Goal: Information Seeking & Learning: Learn about a topic

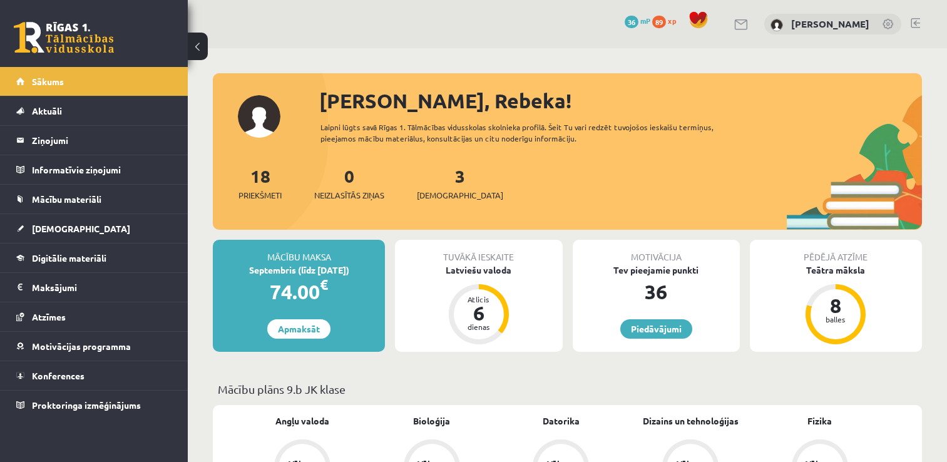
scroll to position [25, 0]
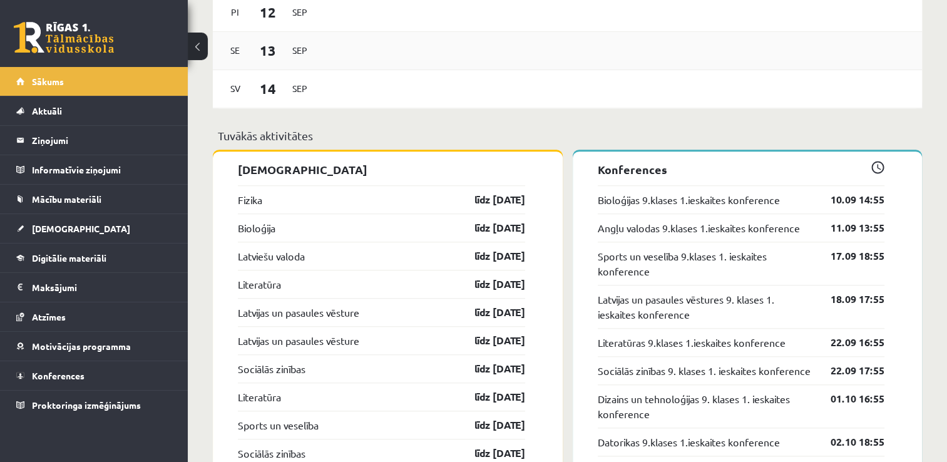
scroll to position [1119, 0]
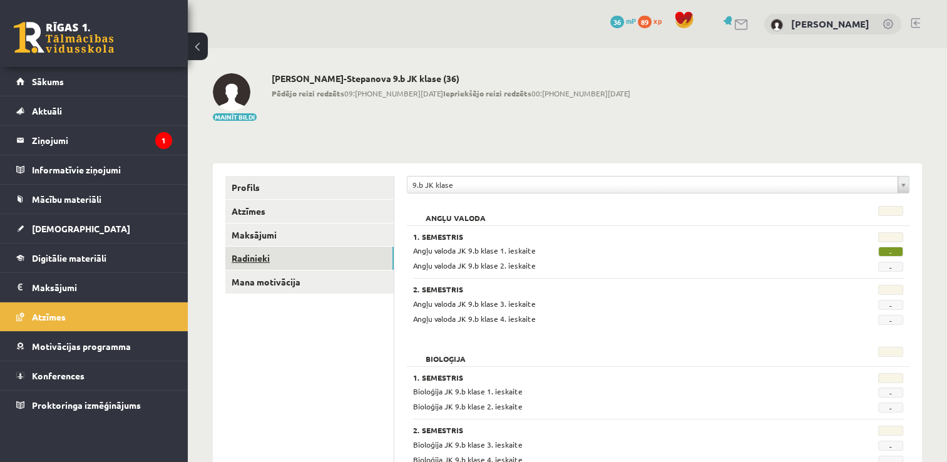
click at [308, 259] on link "Radinieki" at bounding box center [309, 258] width 168 height 23
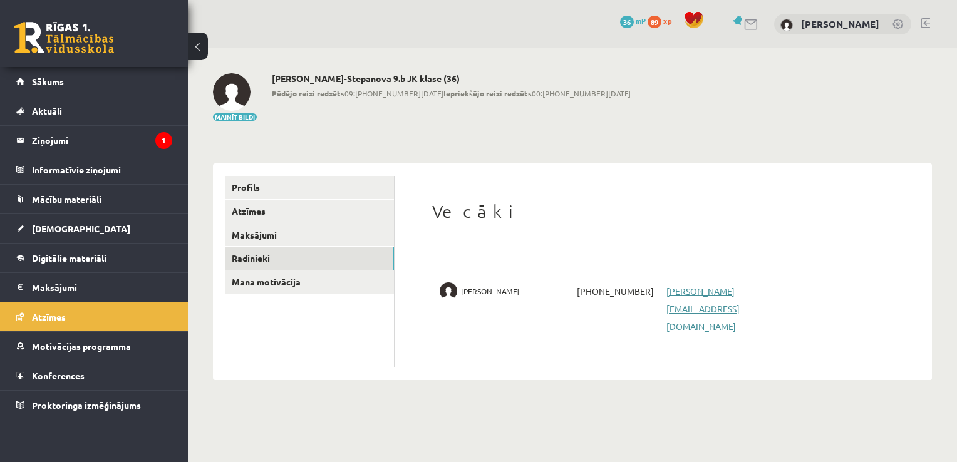
click at [696, 294] on link "edite.zvirgzdina@gmail.com" at bounding box center [702, 308] width 73 height 46
click at [666, 75] on div "Mainīt bildi Rebeka Zvirgzdiņa-Stepanova 9.b JK klase (36) Pēdējo reizi redzēts…" at bounding box center [572, 97] width 719 height 49
click at [448, 290] on img at bounding box center [449, 291] width 18 height 18
drag, startPoint x: 133, startPoint y: 59, endPoint x: 125, endPoint y: 81, distance: 23.4
click at [125, 81] on div "0 Dāvanas 36 mP 89 xp Rebeka Zvirgzdiņa-Stepanova Sākums Aktuāli Kā mācīties eS…" at bounding box center [94, 231] width 188 height 462
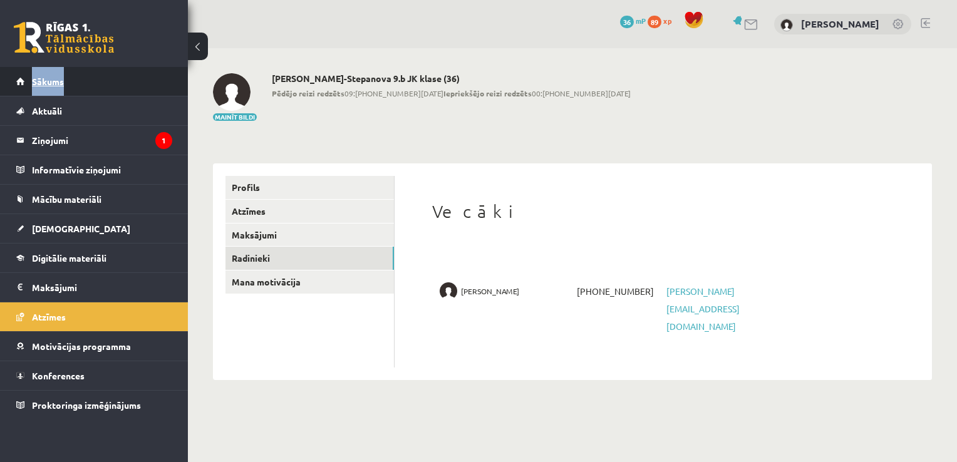
click at [125, 81] on link "Sākums" at bounding box center [94, 81] width 156 height 29
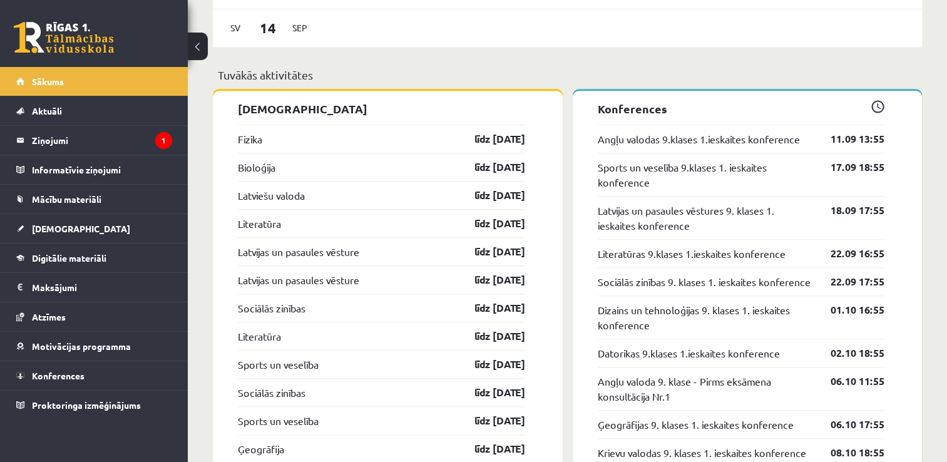
scroll to position [1193, 0]
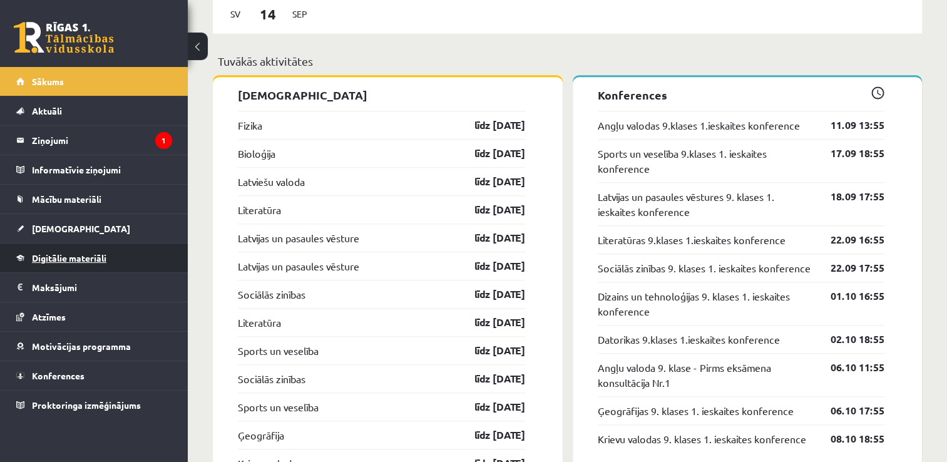
click at [113, 260] on link "Digitālie materiāli" at bounding box center [94, 258] width 156 height 29
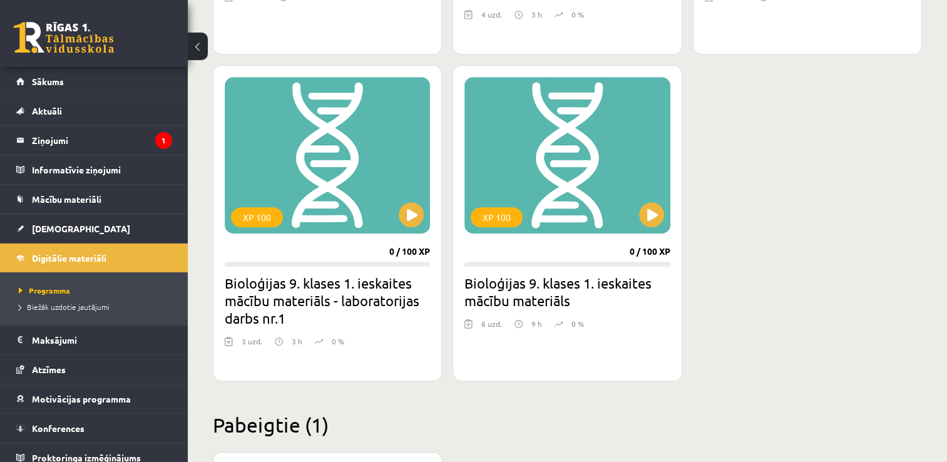
scroll to position [617, 0]
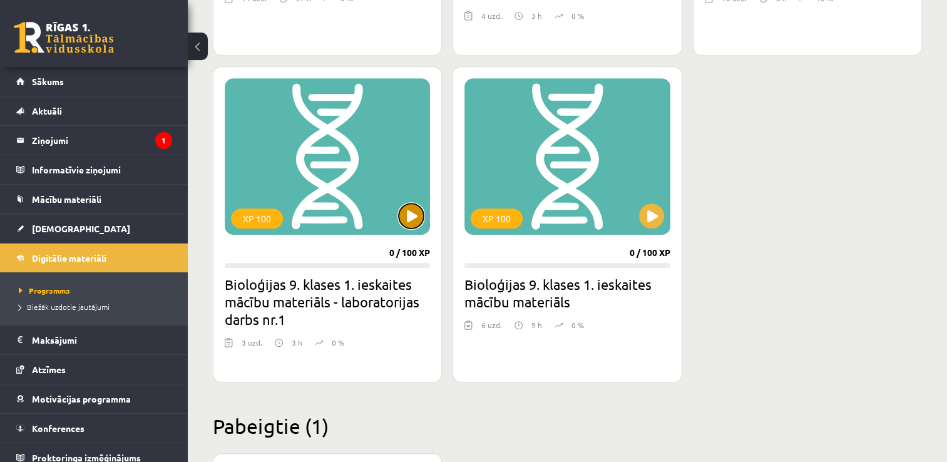
click at [404, 213] on button at bounding box center [411, 215] width 25 height 25
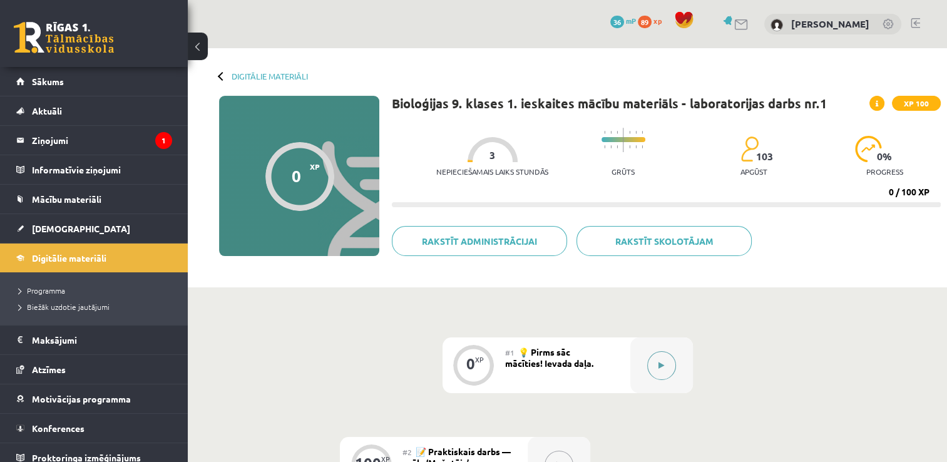
click at [669, 366] on button at bounding box center [661, 365] width 29 height 29
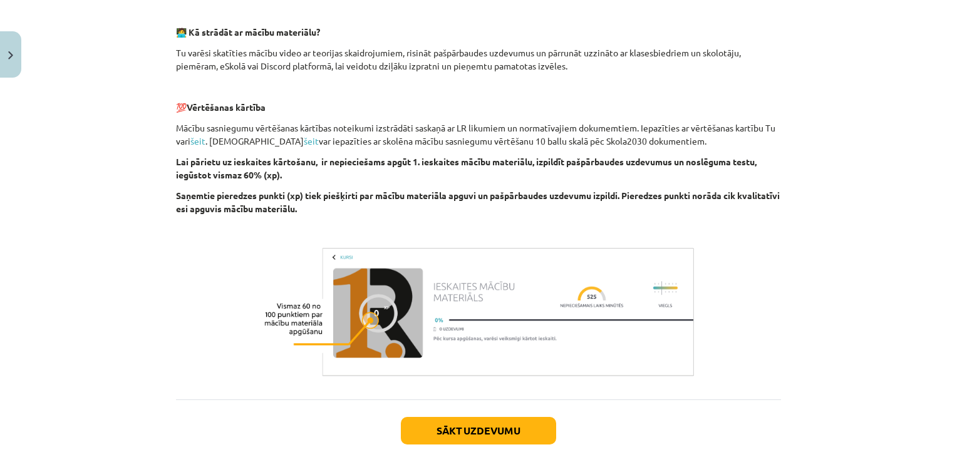
scroll to position [373, 0]
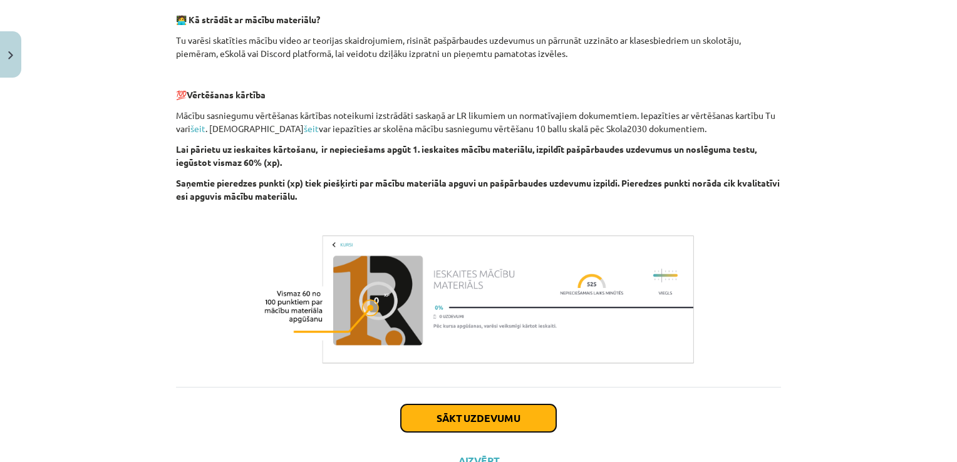
click at [466, 419] on button "Sākt uzdevumu" at bounding box center [478, 418] width 155 height 28
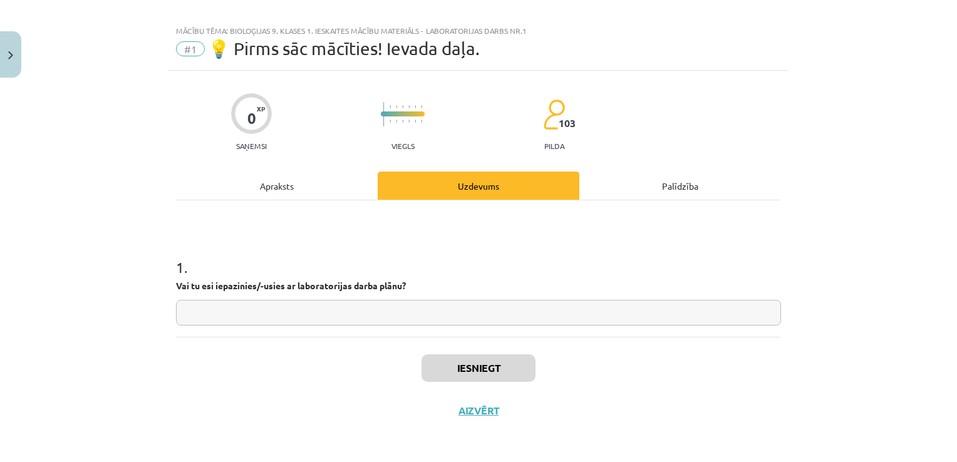
click at [365, 322] on input "text" at bounding box center [478, 313] width 605 height 26
type input "**"
click at [311, 185] on div "Apraksts" at bounding box center [277, 186] width 202 height 28
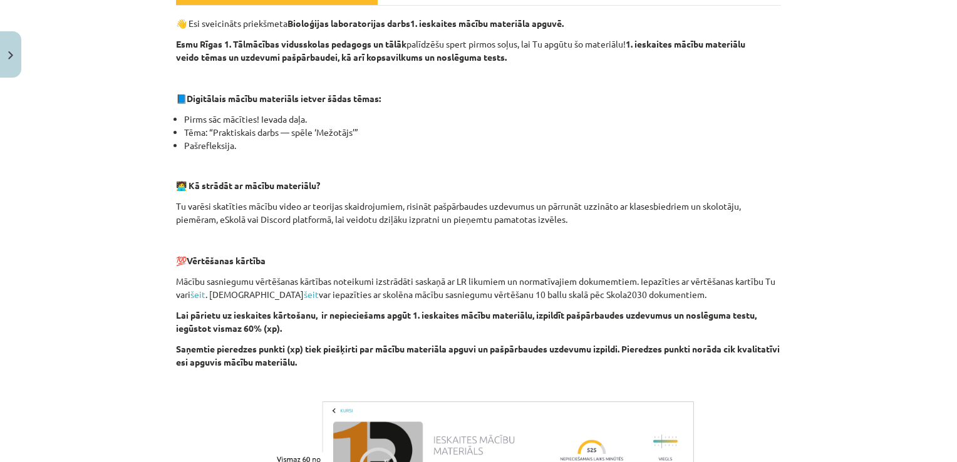
scroll to position [0, 0]
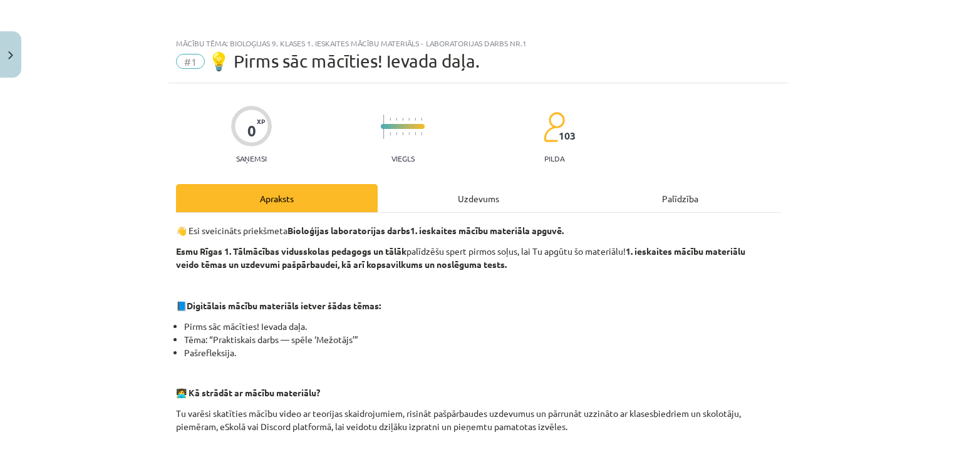
click at [457, 197] on div "Uzdevums" at bounding box center [479, 198] width 202 height 28
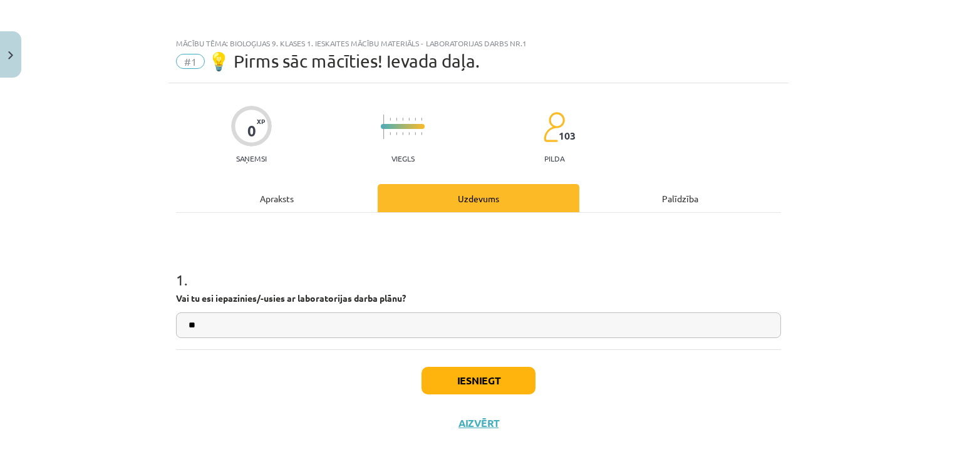
scroll to position [13, 0]
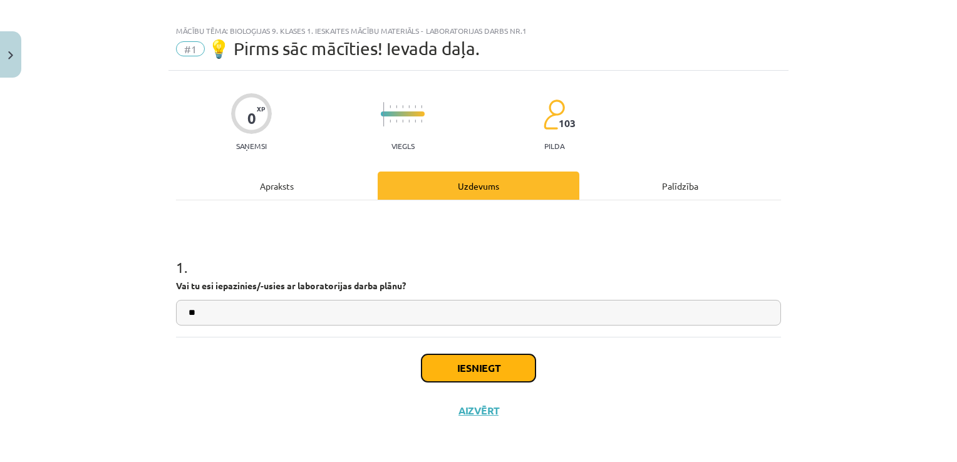
click at [474, 378] on button "Iesniegt" at bounding box center [478, 368] width 114 height 28
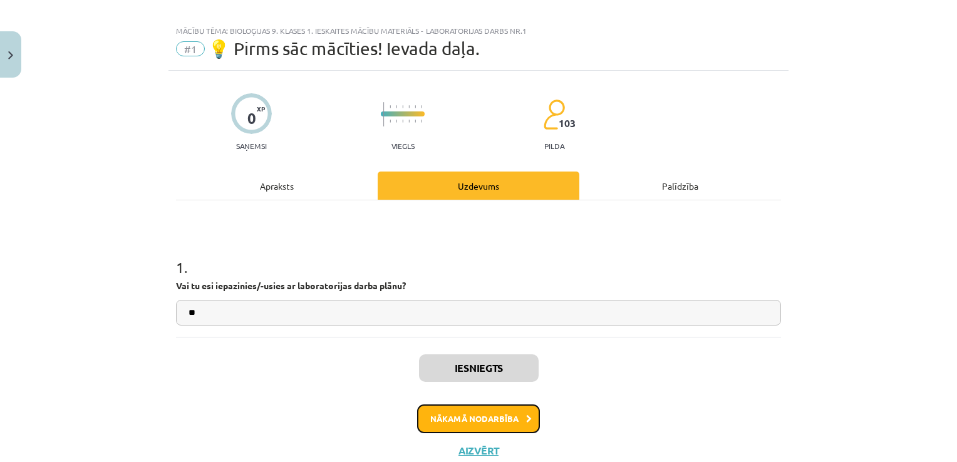
click at [509, 410] on button "Nākamā nodarbība" at bounding box center [478, 418] width 123 height 29
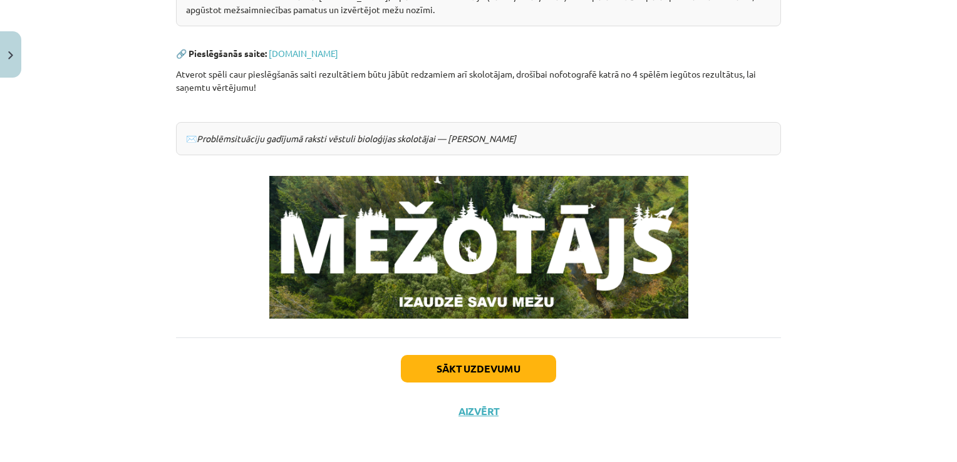
scroll to position [172, 0]
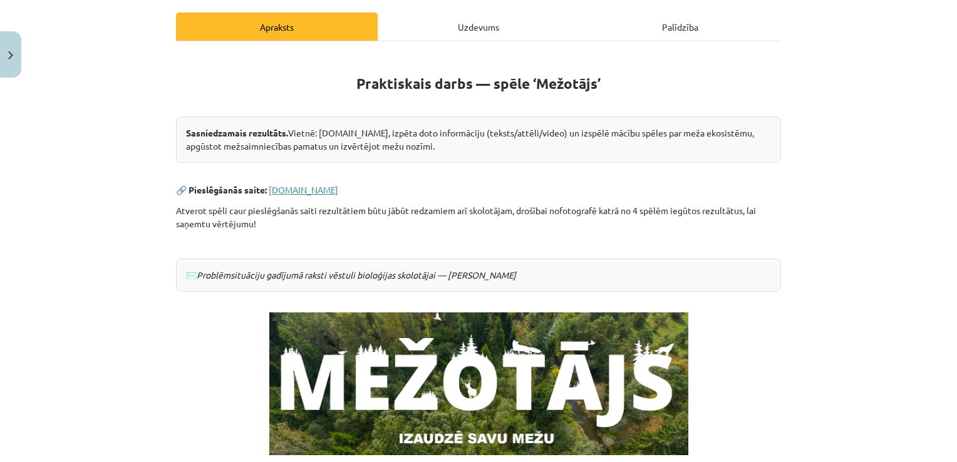
click at [313, 187] on link "www.mezotajs.lv" at bounding box center [303, 189] width 69 height 11
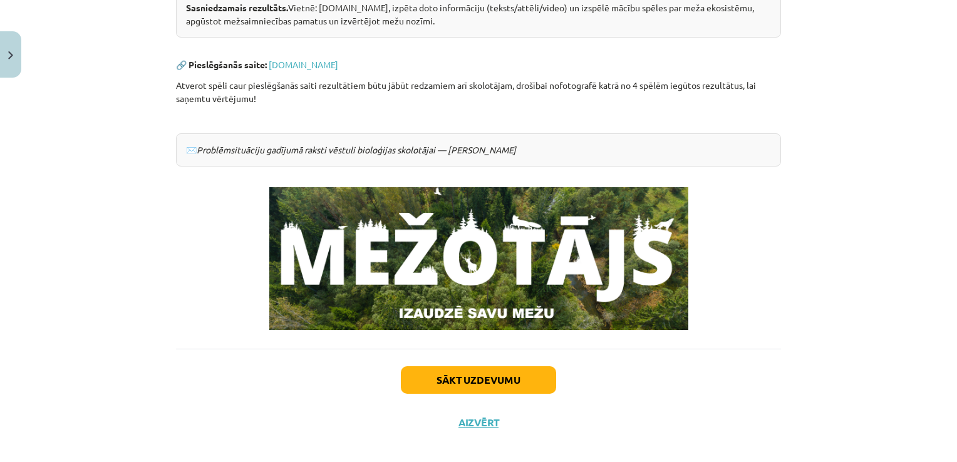
scroll to position [297, 0]
click at [491, 376] on button "Sākt uzdevumu" at bounding box center [478, 380] width 155 height 28
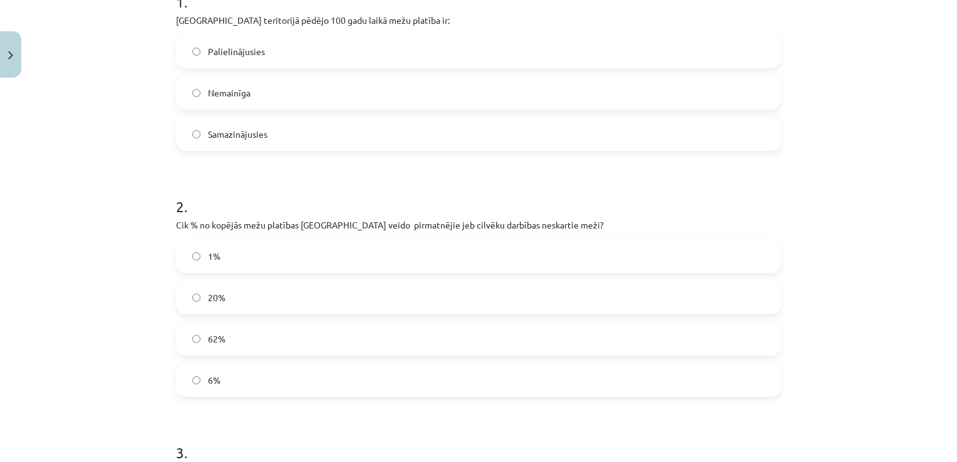
scroll to position [278, 0]
click at [247, 41] on label "Palielinājusies" at bounding box center [478, 51] width 602 height 31
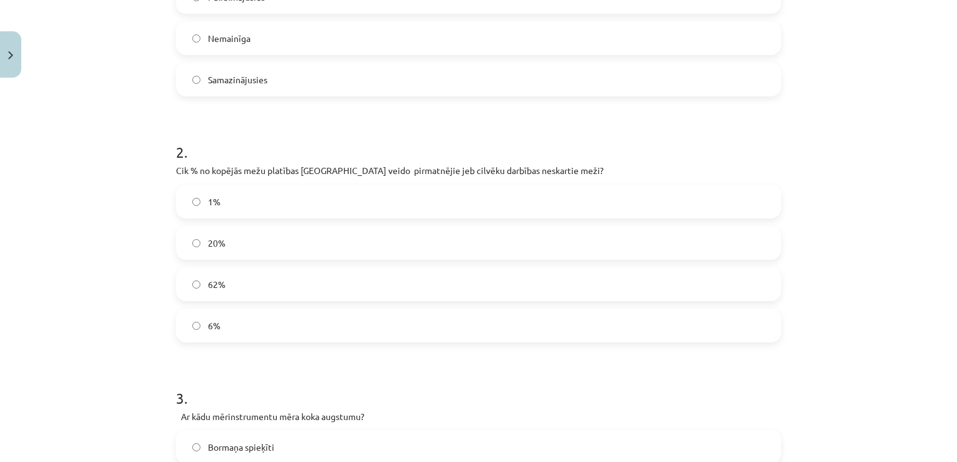
scroll to position [323, 0]
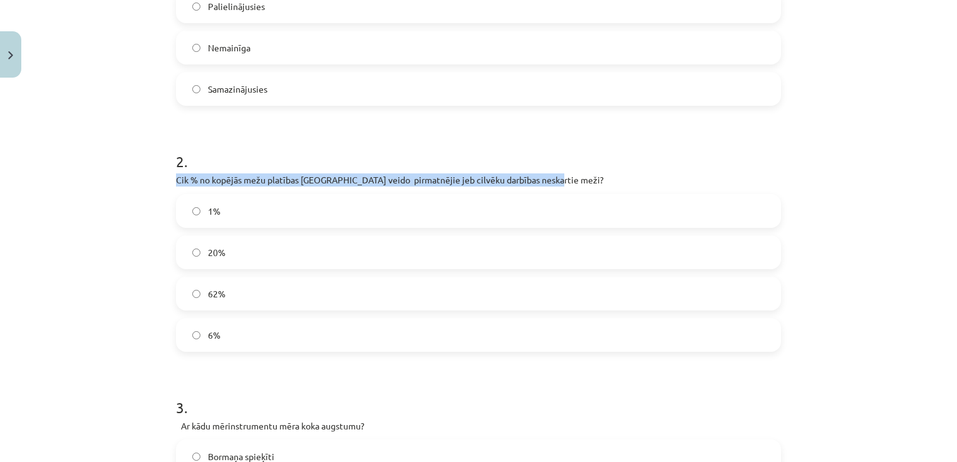
drag, startPoint x: 173, startPoint y: 177, endPoint x: 581, endPoint y: 173, distance: 408.2
click at [581, 173] on p "Cik % no kopējās mežu platības Latvijā veido pirmatnējie jeb cilvēku darbības n…" at bounding box center [478, 179] width 605 height 13
drag, startPoint x: 581, startPoint y: 173, endPoint x: 500, endPoint y: 180, distance: 81.1
click at [500, 180] on p "Cik % no kopējās mežu platības Latvijā veido pirmatnējie jeb cilvēku darbības n…" at bounding box center [478, 179] width 605 height 13
copy p "Cik % no kopējās mežu platības Latvijā veido pirmatnējie jeb cilvēku darbības n…"
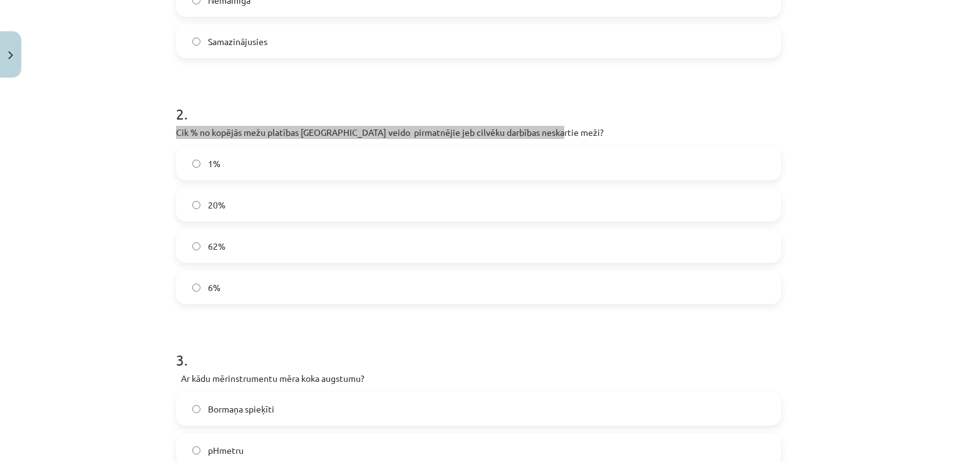
scroll to position [381, 0]
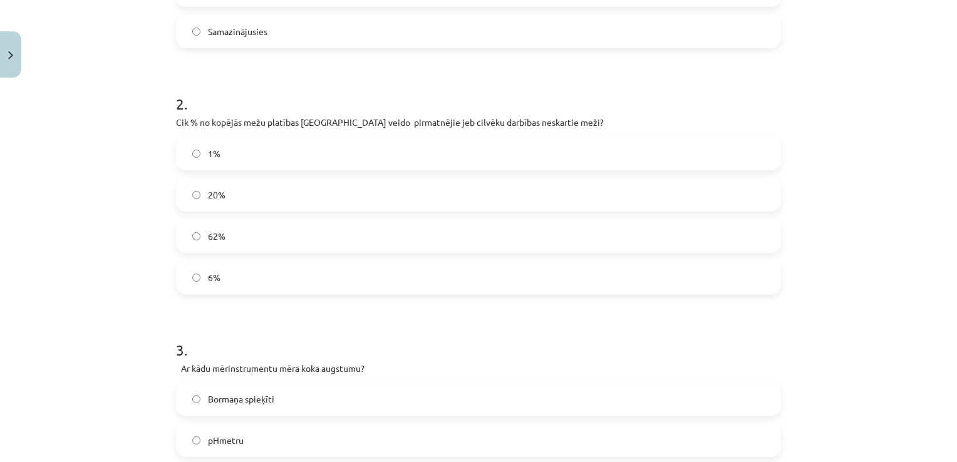
click at [278, 149] on label "1%" at bounding box center [478, 153] width 602 height 31
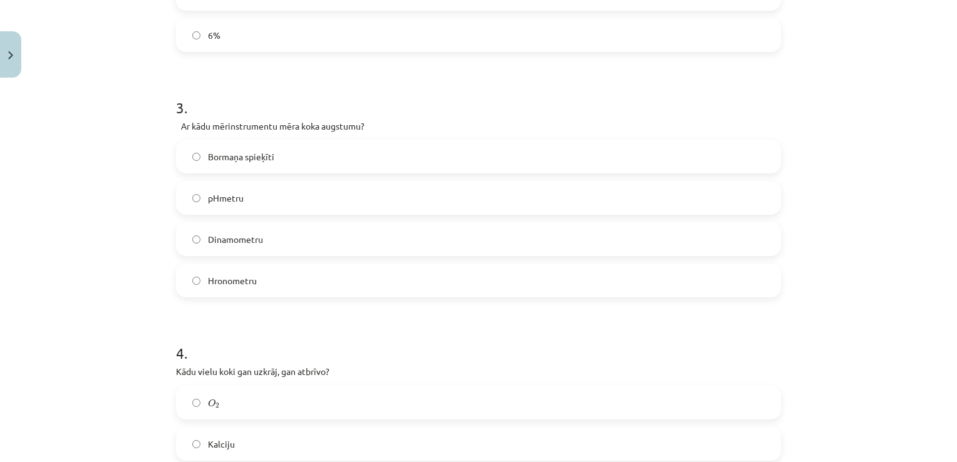
scroll to position [624, 0]
click at [322, 155] on label "Bormaņa spieķīti" at bounding box center [478, 155] width 602 height 31
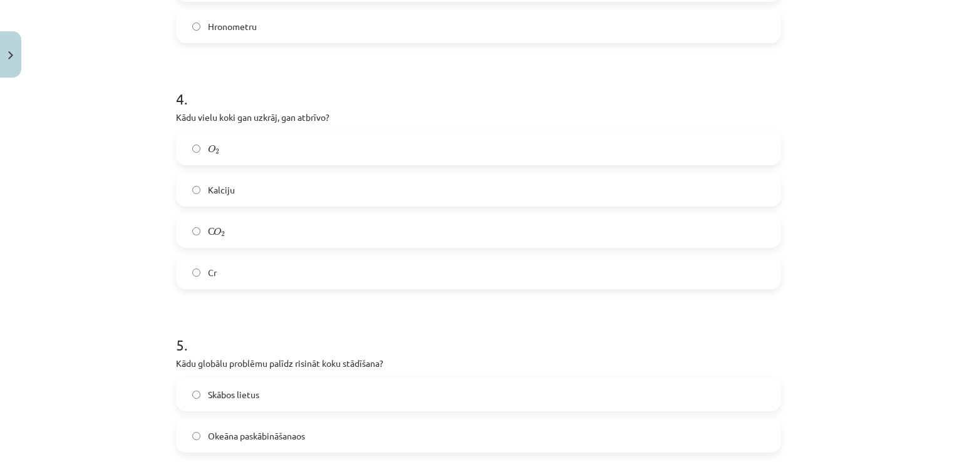
scroll to position [877, 0]
click at [306, 241] on label "С O 2 С O 2" at bounding box center [478, 231] width 602 height 31
click at [314, 239] on label "С O 2 С O 2" at bounding box center [478, 231] width 602 height 31
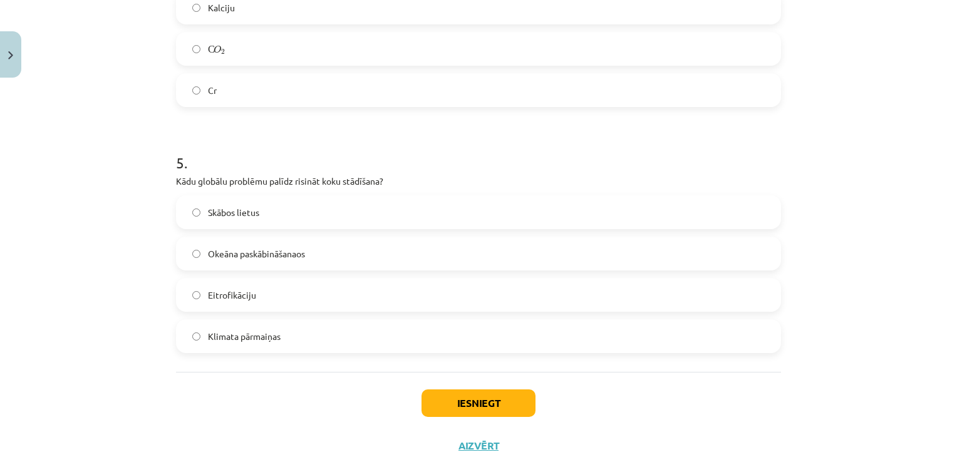
scroll to position [1094, 0]
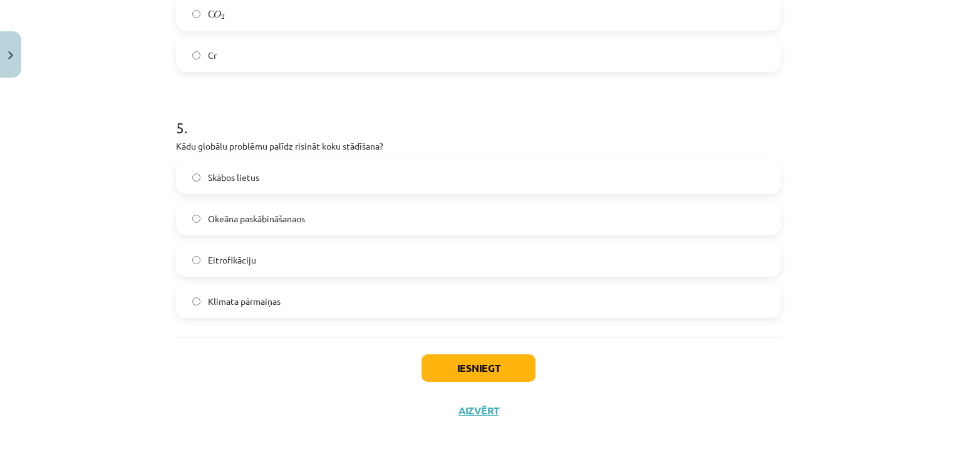
click at [304, 296] on label "Klimata pārmaiņas" at bounding box center [478, 300] width 602 height 31
click at [502, 363] on button "Iesniegt" at bounding box center [478, 368] width 114 height 28
click at [495, 364] on button "Iesniegt" at bounding box center [478, 368] width 114 height 28
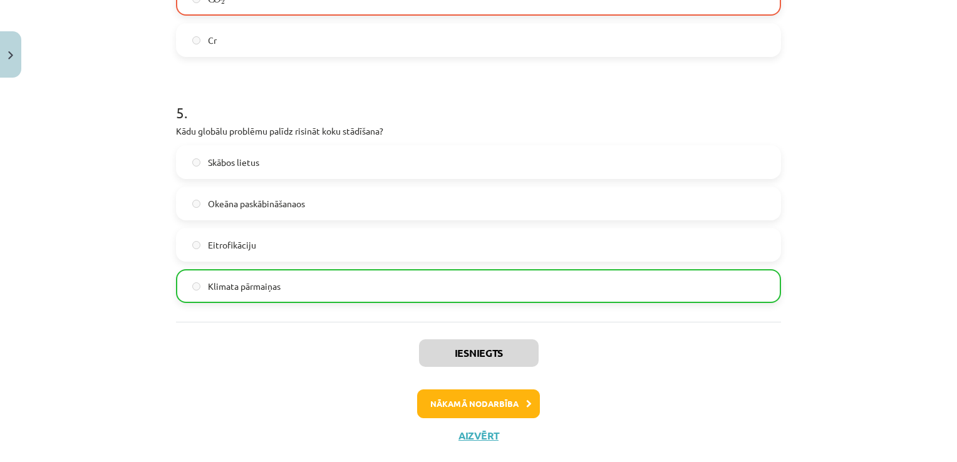
scroll to position [1134, 0]
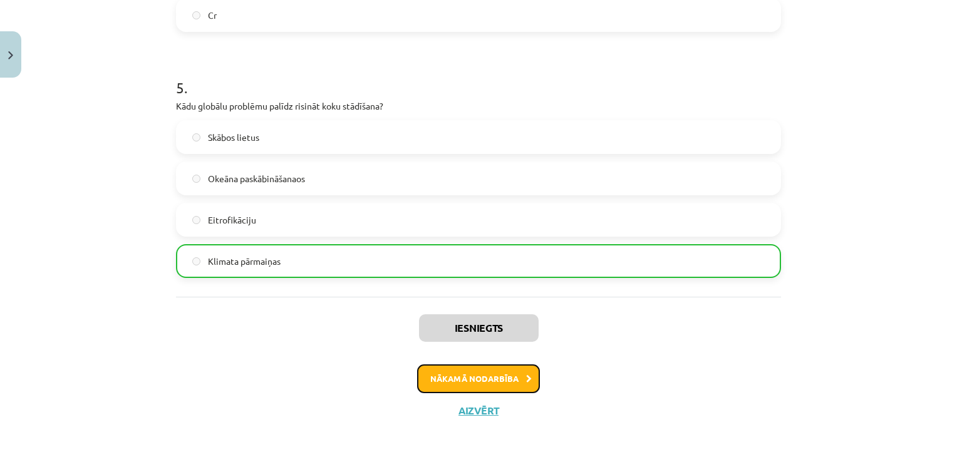
click at [501, 382] on button "Nākamā nodarbība" at bounding box center [478, 378] width 123 height 29
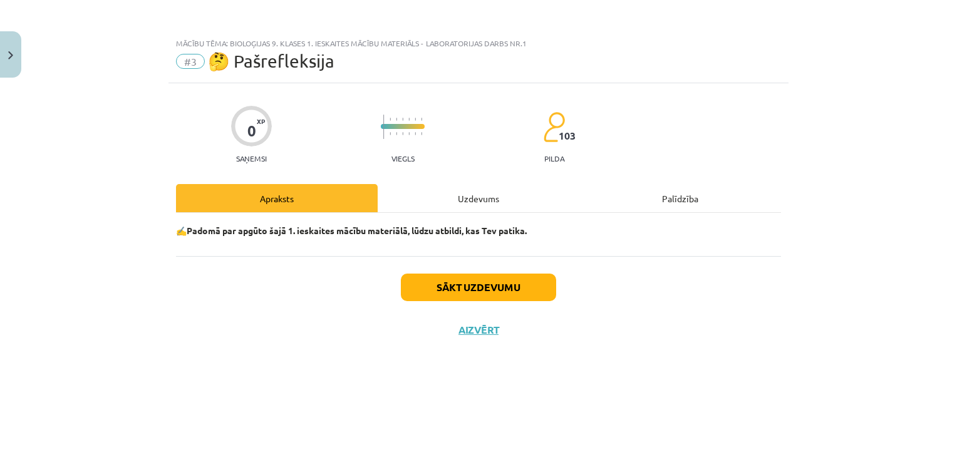
scroll to position [0, 0]
click at [493, 280] on button "Sākt uzdevumu" at bounding box center [478, 288] width 155 height 28
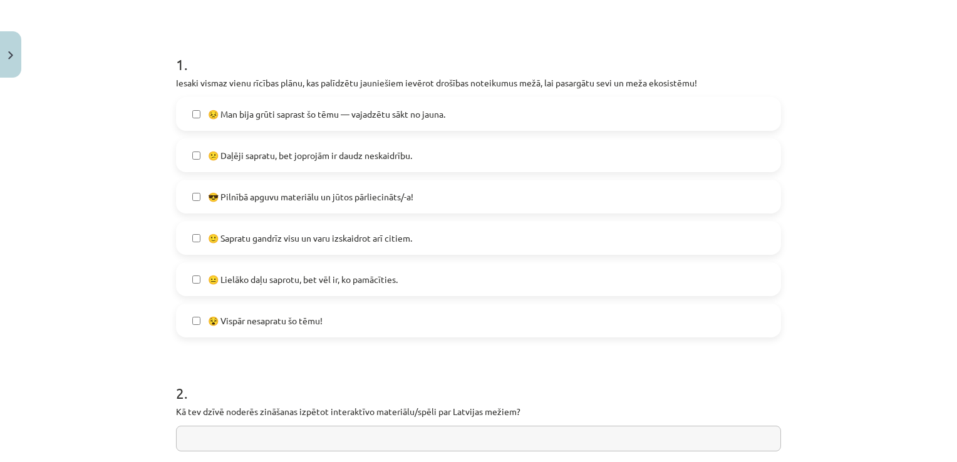
scroll to position [215, 0]
click at [401, 155] on span "😕 Daļēji sapratu, bet joprojām ir daudz neskaidrību." at bounding box center [310, 155] width 204 height 13
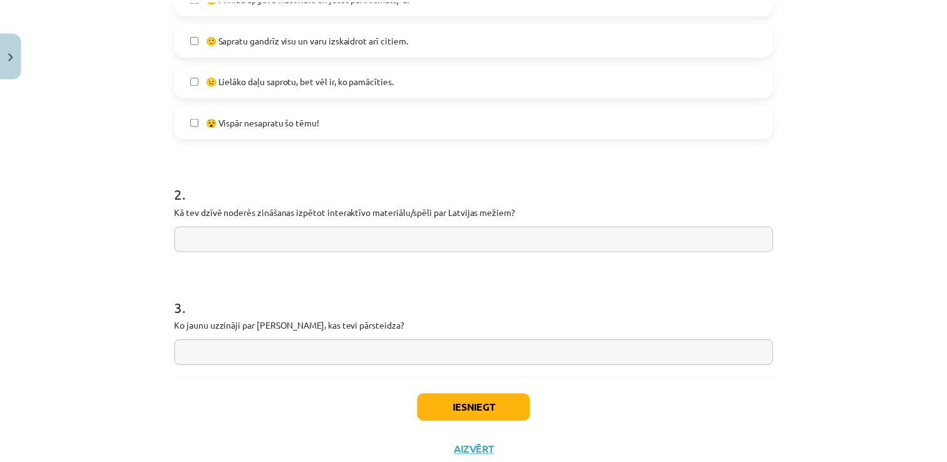
scroll to position [416, 0]
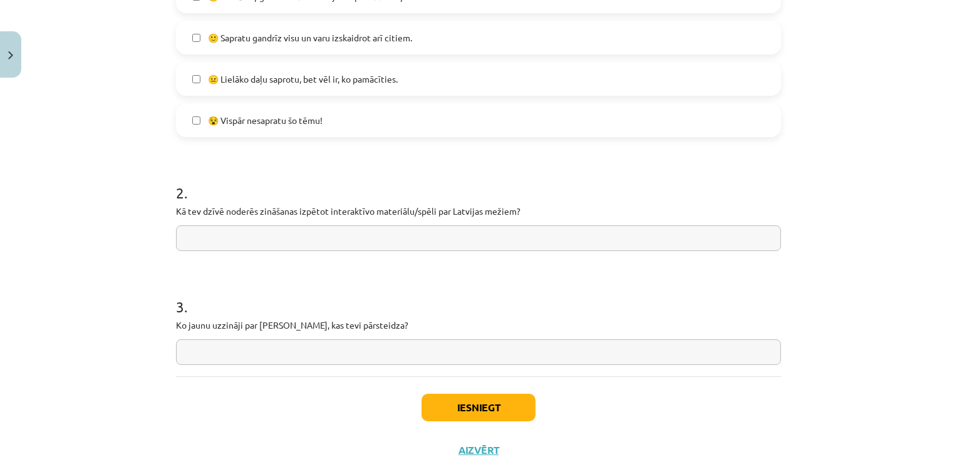
click at [428, 239] on input "text" at bounding box center [478, 238] width 605 height 26
type input "******"
click at [368, 354] on input "text" at bounding box center [478, 352] width 605 height 26
type input "*"
click at [252, 354] on input "**********" at bounding box center [478, 352] width 605 height 26
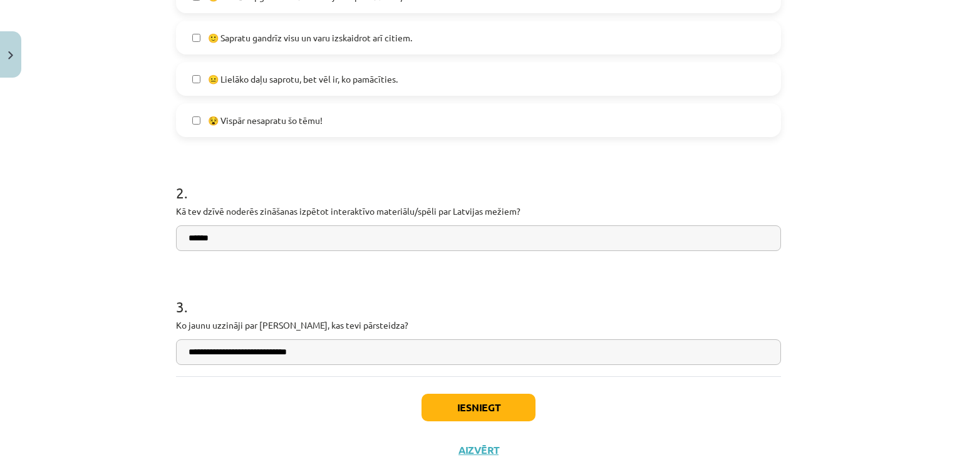
click at [316, 352] on input "**********" at bounding box center [478, 352] width 605 height 26
type input "**********"
click at [448, 412] on button "Iesniegt" at bounding box center [478, 408] width 114 height 28
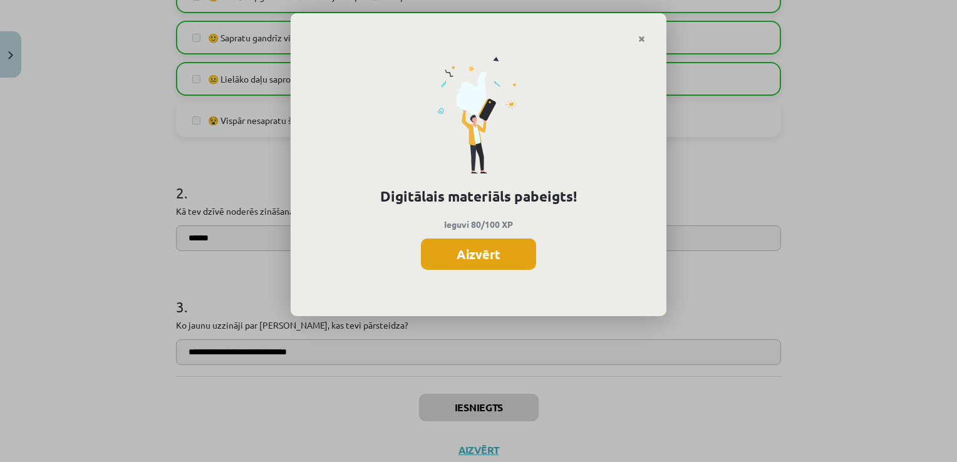
click at [488, 257] on button "Aizvērt" at bounding box center [478, 254] width 115 height 31
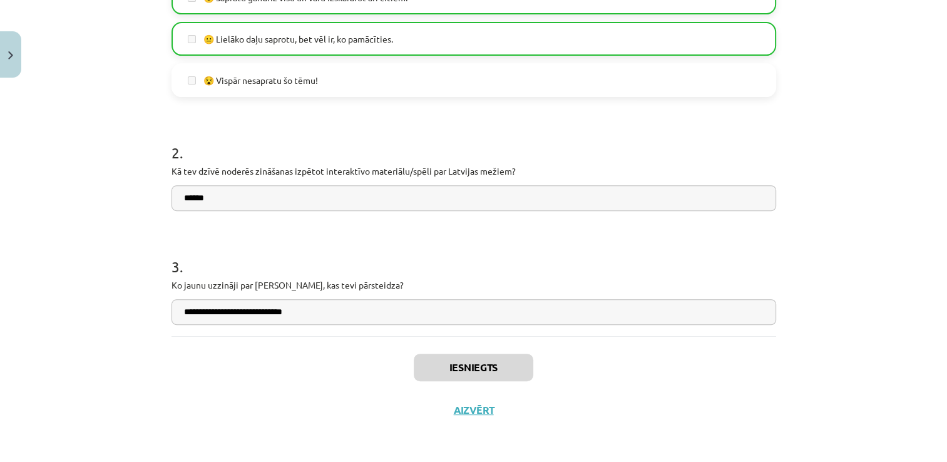
scroll to position [312, 0]
click at [475, 408] on button "Aizvērt" at bounding box center [474, 410] width 48 height 13
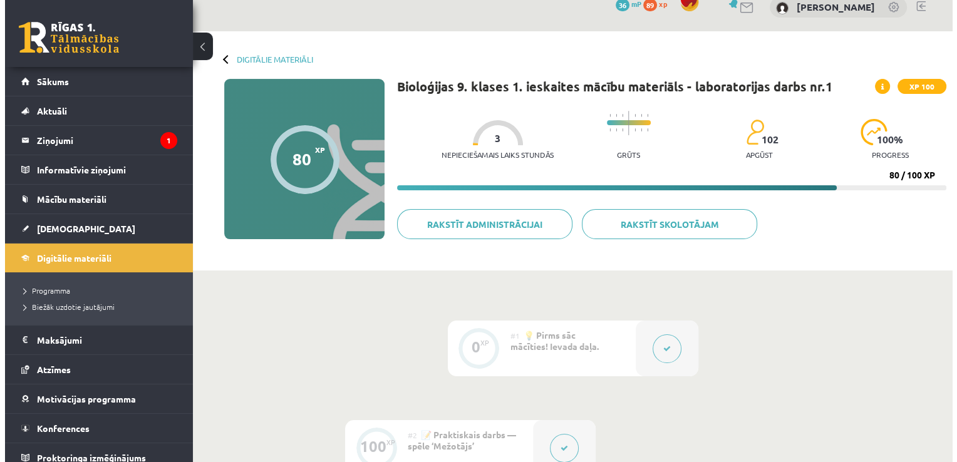
scroll to position [0, 0]
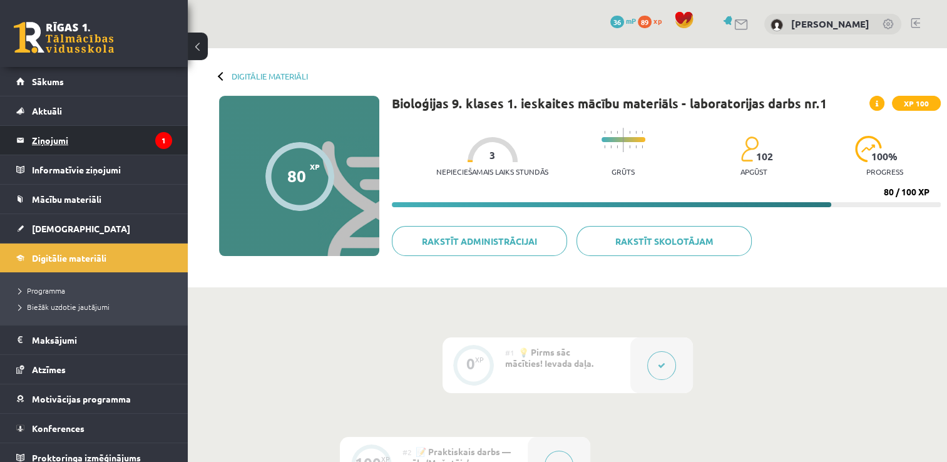
click at [160, 144] on icon "1" at bounding box center [163, 140] width 17 height 17
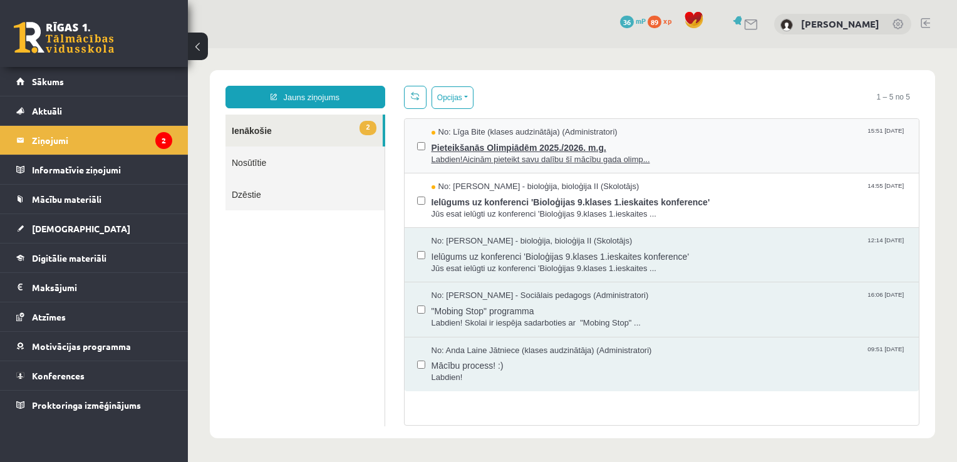
click at [468, 133] on span "No: Līga Bite (klases audzinātāja) (Administratori)" at bounding box center [524, 132] width 186 height 12
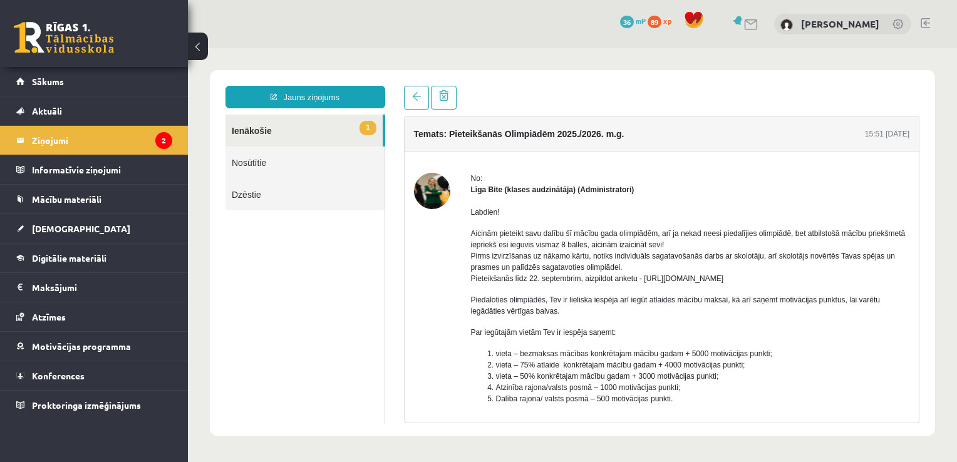
click at [275, 121] on link "1 Ienākošie" at bounding box center [303, 131] width 157 height 32
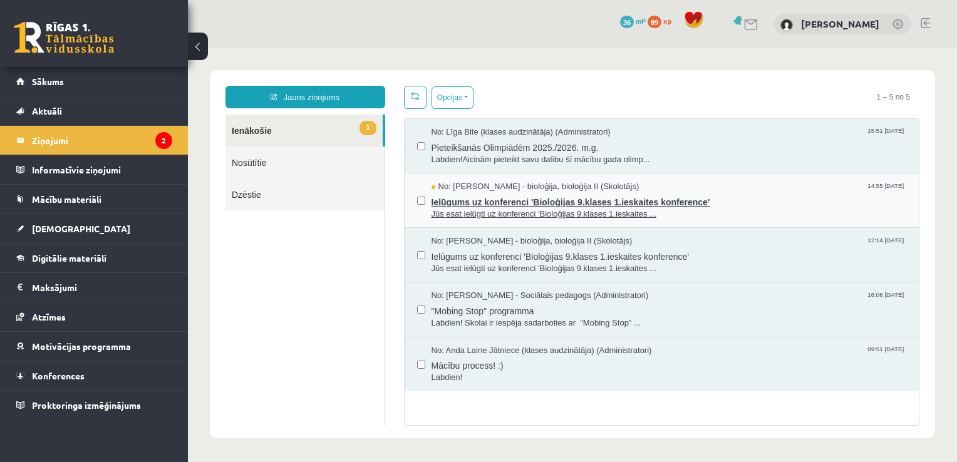
click at [510, 197] on span "Ielūgums uz konferenci 'Bioloģijas 9.klases 1.ieskaites konference'" at bounding box center [668, 201] width 475 height 16
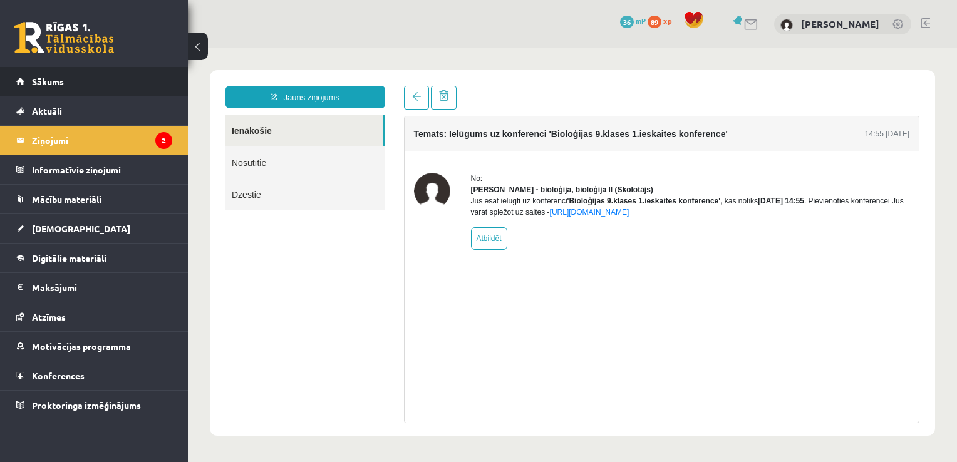
click at [144, 78] on link "Sākums" at bounding box center [94, 81] width 156 height 29
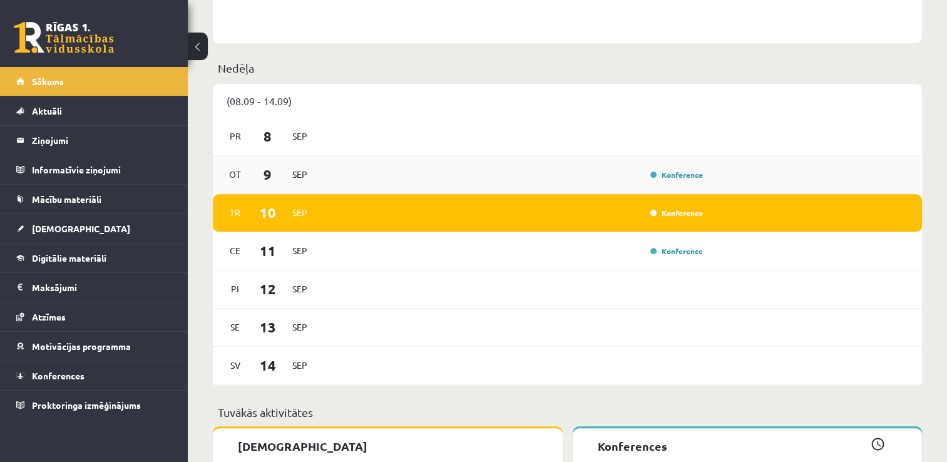
scroll to position [841, 0]
click at [671, 176] on link "Konference" at bounding box center [677, 175] width 53 height 10
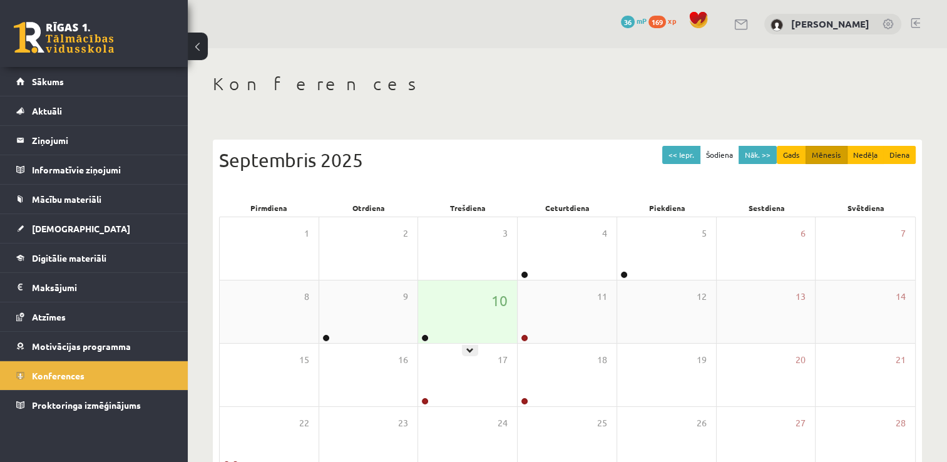
click at [431, 312] on div "10" at bounding box center [467, 311] width 99 height 63
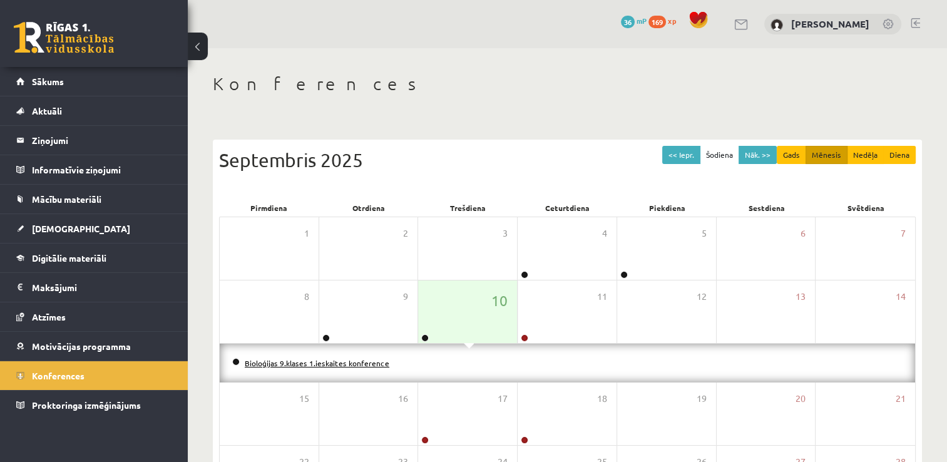
click at [356, 361] on link "Bioloģijas 9.klases 1.ieskaites konference" at bounding box center [317, 363] width 145 height 10
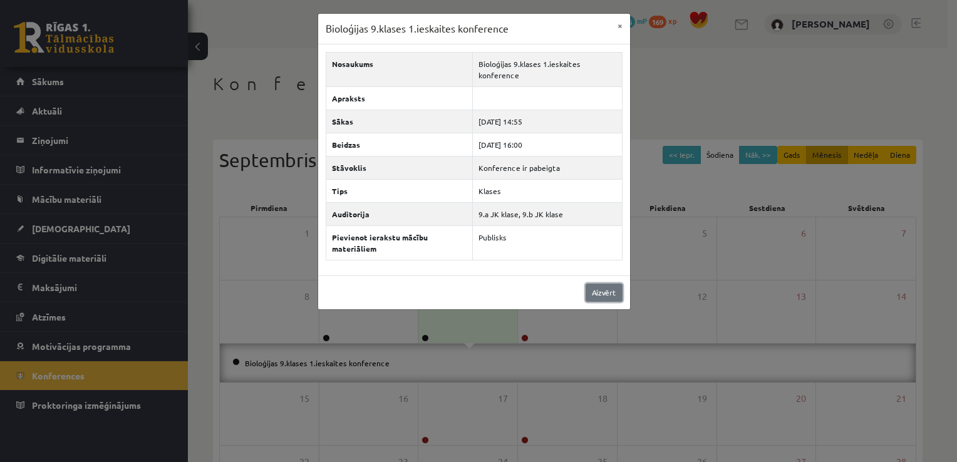
click at [611, 291] on link "Aizvērt" at bounding box center [603, 293] width 37 height 18
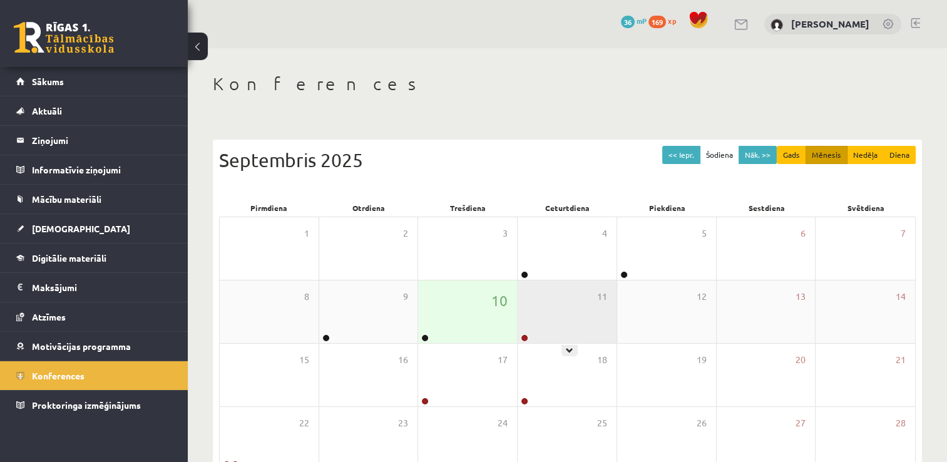
click at [556, 304] on div "11" at bounding box center [567, 311] width 99 height 63
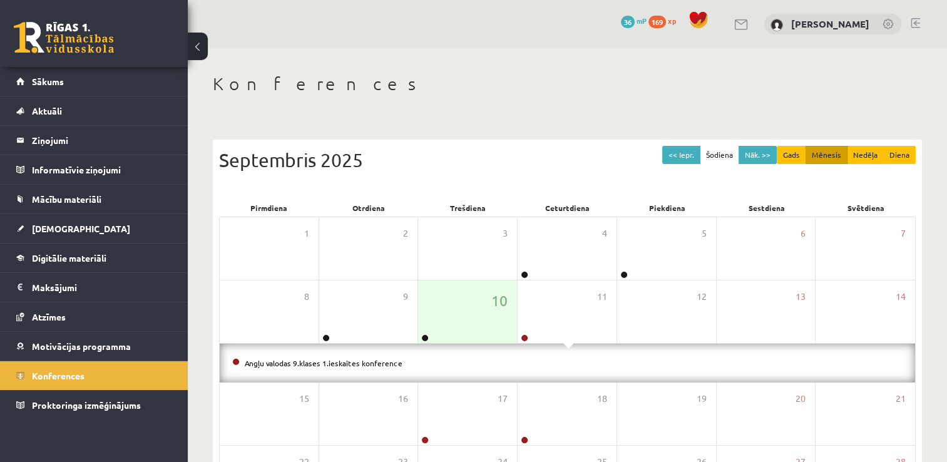
click at [507, 119] on div "Konferences << Iepr. Šodiena Nāk. >> Gads Mēnesis Nedēļa Diena [DATE] Pirmdiena…" at bounding box center [567, 342] width 759 height 589
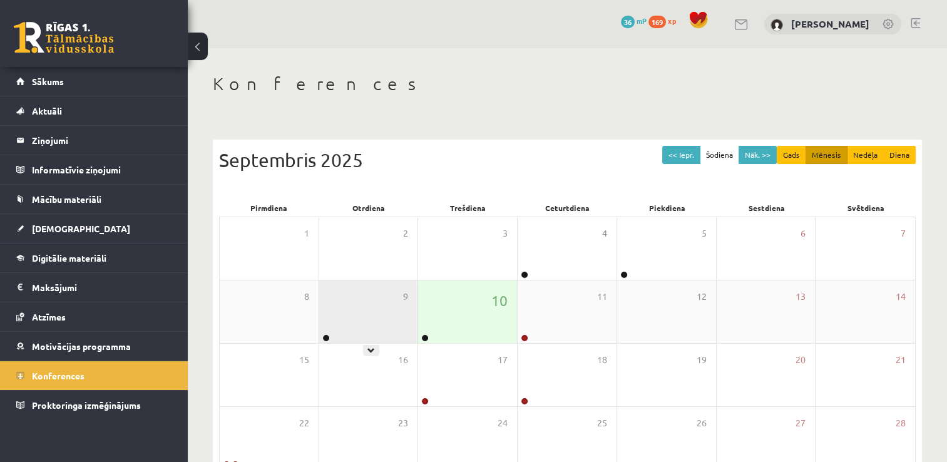
click at [373, 324] on div "9" at bounding box center [368, 311] width 99 height 63
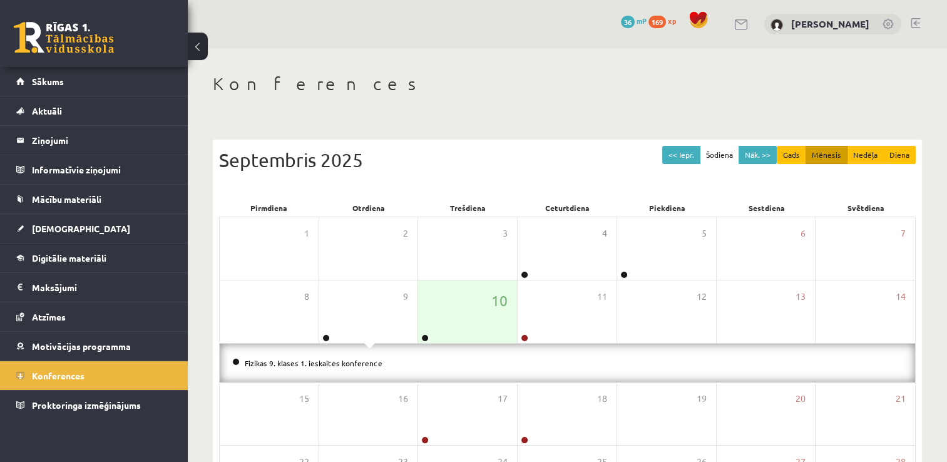
click at [393, 94] on div "Konferences" at bounding box center [567, 85] width 709 height 25
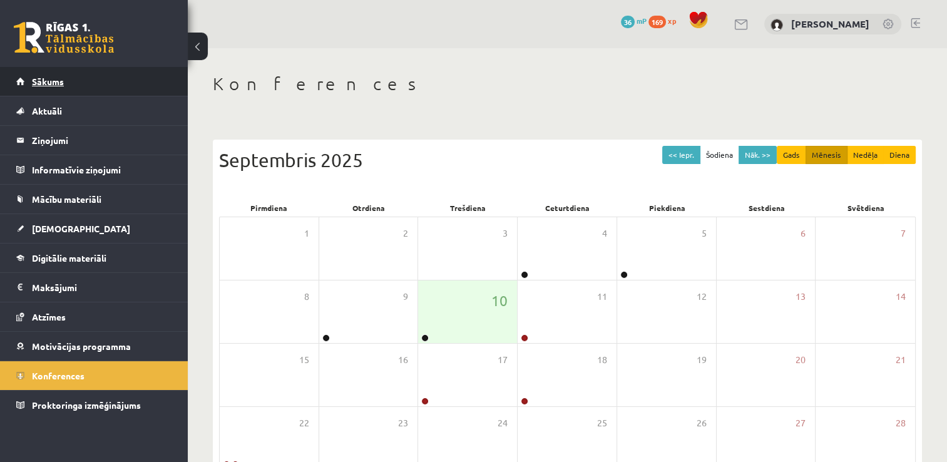
click at [103, 88] on link "Sākums" at bounding box center [94, 81] width 156 height 29
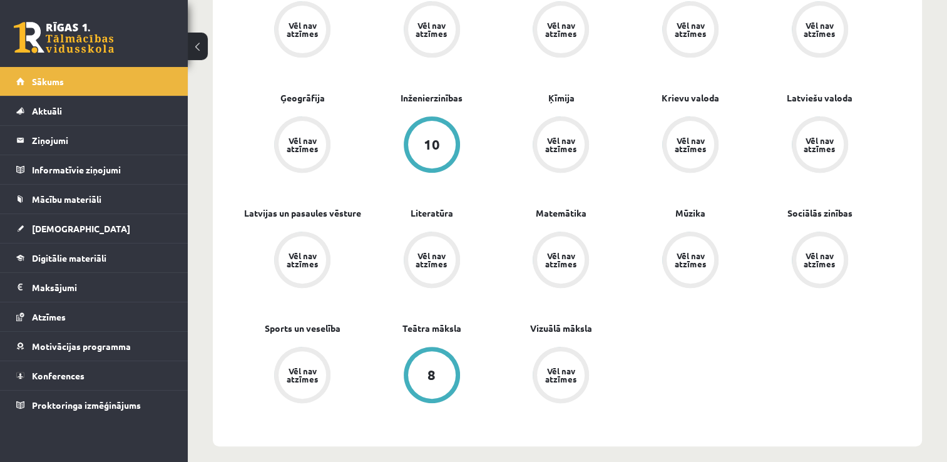
scroll to position [418, 0]
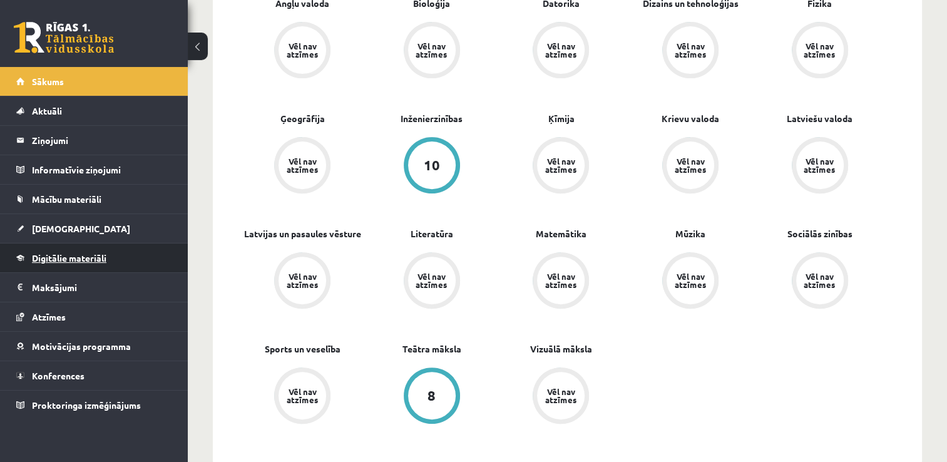
click at [105, 266] on link "Digitālie materiāli" at bounding box center [94, 258] width 156 height 29
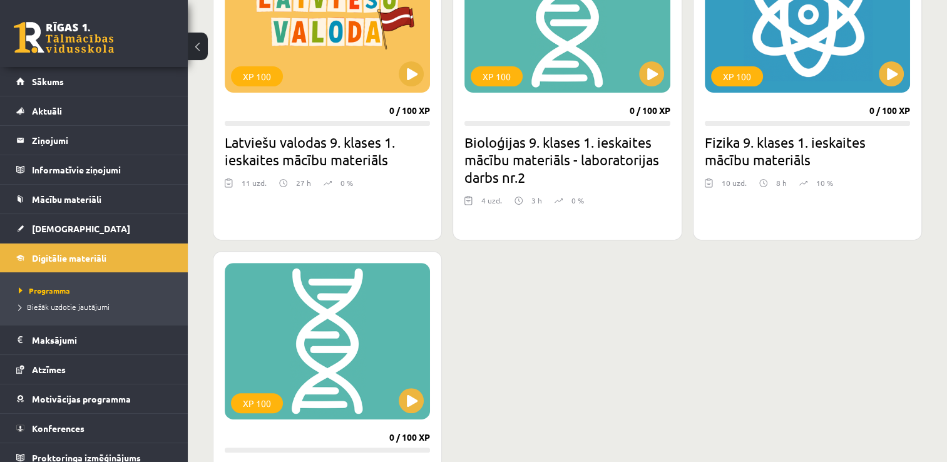
scroll to position [433, 0]
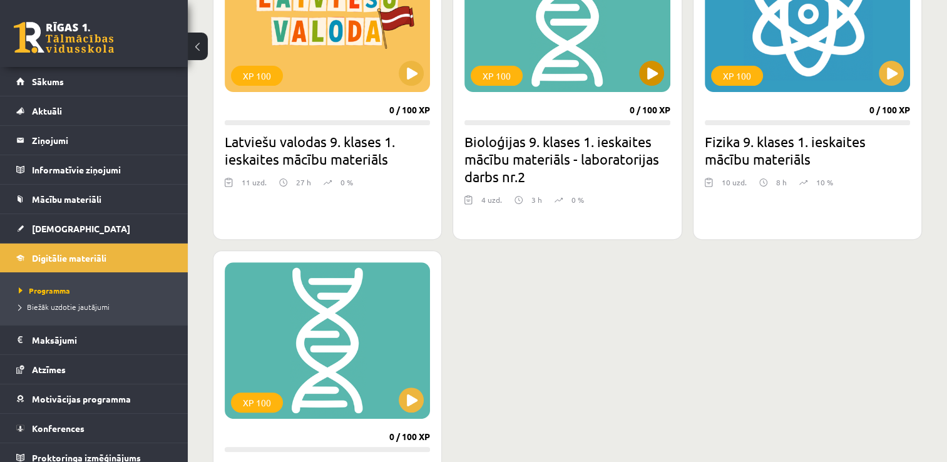
click at [636, 70] on div "XP 100" at bounding box center [567, 14] width 205 height 157
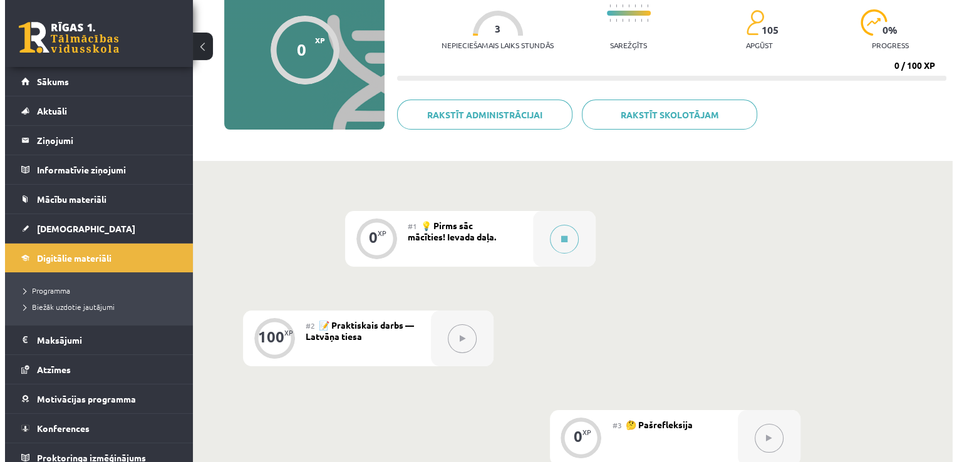
scroll to position [130, 0]
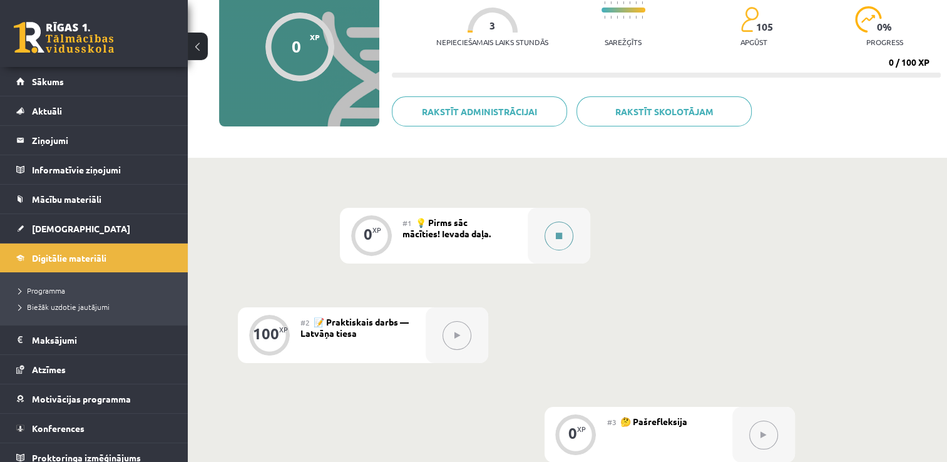
click at [566, 227] on button at bounding box center [559, 236] width 29 height 29
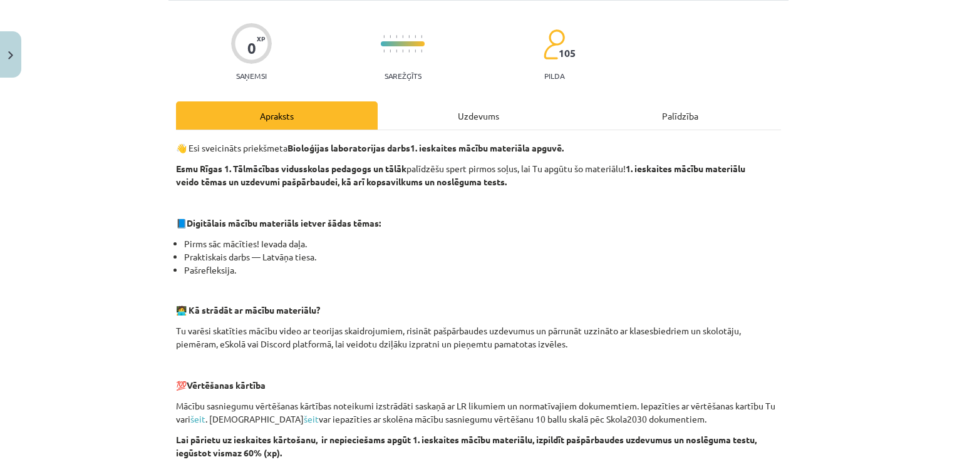
scroll to position [83, 0]
drag, startPoint x: 535, startPoint y: 267, endPoint x: 526, endPoint y: 236, distance: 31.9
click at [526, 236] on div "👋 Esi sveicināts priekšmeta Bioloģijas laboratorijas darbs 1. ieskaites mācību …" at bounding box center [478, 399] width 605 height 517
click at [502, 248] on li "Pirms sāc mācīties! Ievada daļa." at bounding box center [482, 243] width 597 height 13
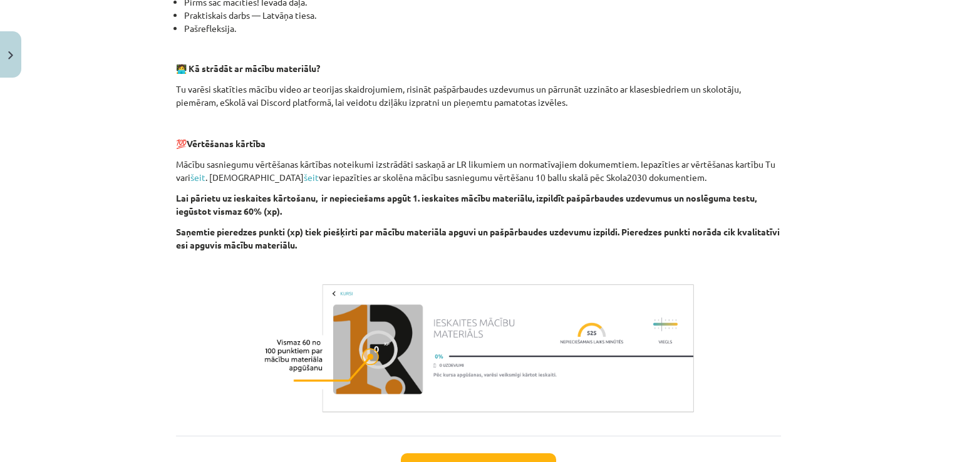
scroll to position [423, 0]
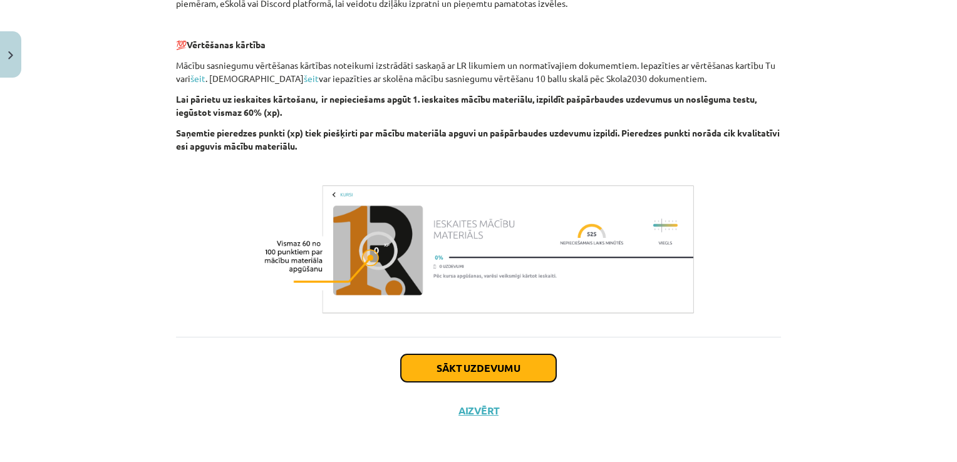
click at [508, 357] on button "Sākt uzdevumu" at bounding box center [478, 368] width 155 height 28
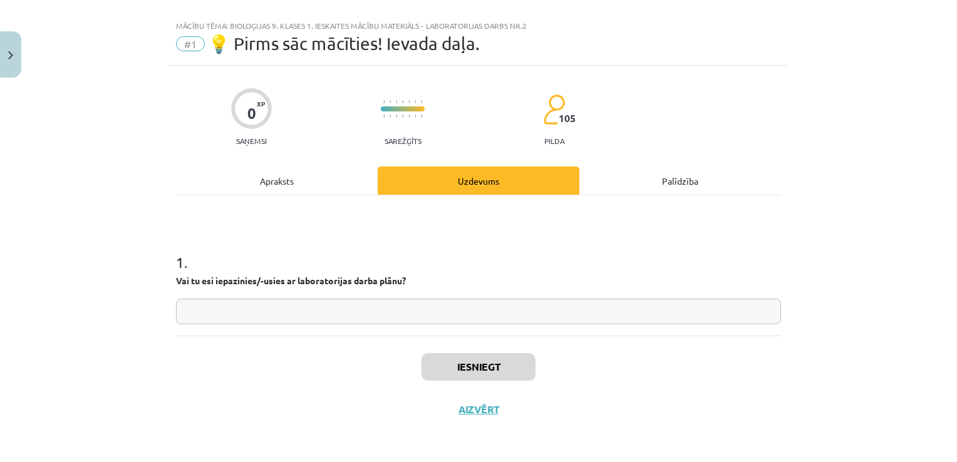
scroll to position [17, 0]
click at [449, 319] on input "text" at bounding box center [478, 312] width 605 height 26
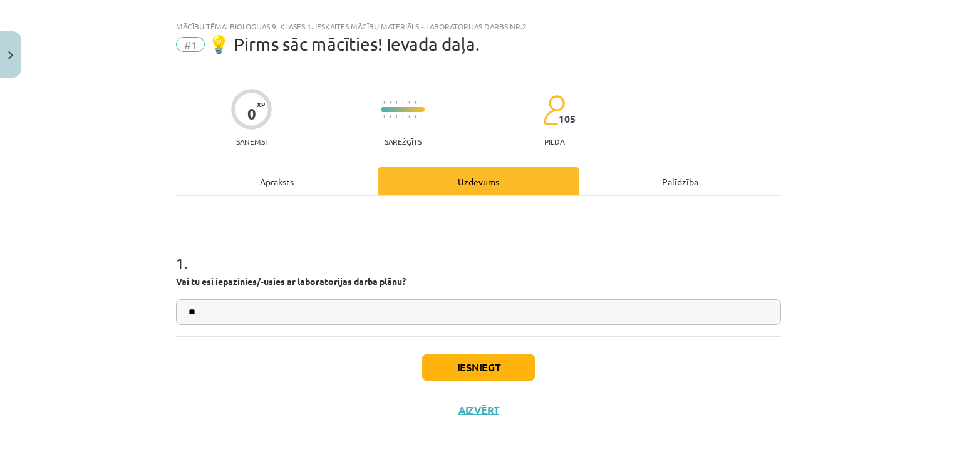
type input "**"
click at [455, 367] on button "Iesniegt" at bounding box center [478, 368] width 114 height 28
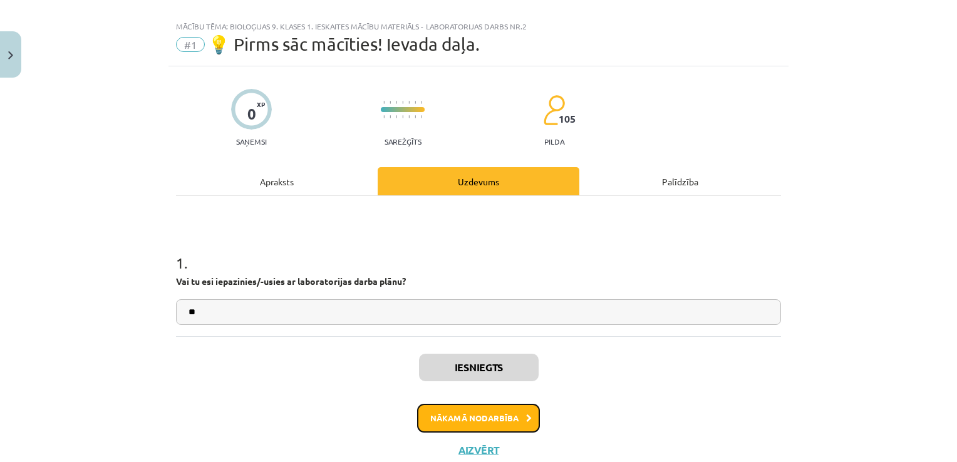
click at [492, 414] on button "Nākamā nodarbība" at bounding box center [478, 418] width 123 height 29
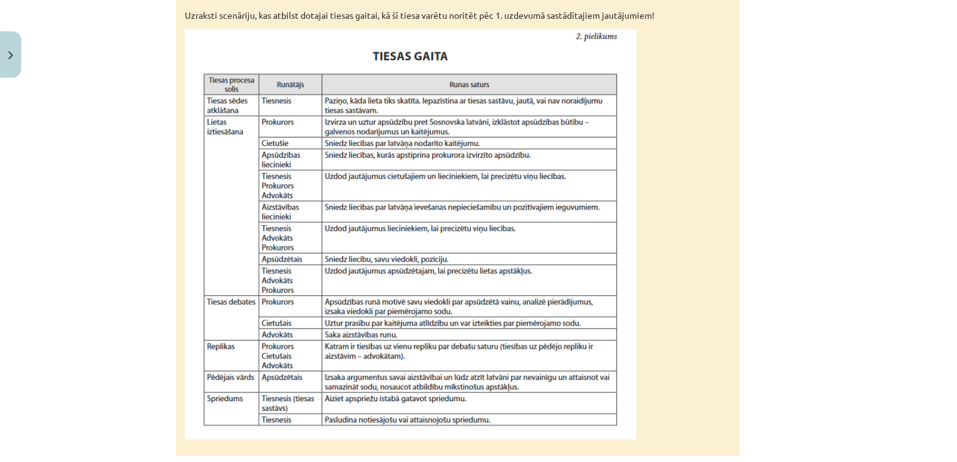
scroll to position [1190, 0]
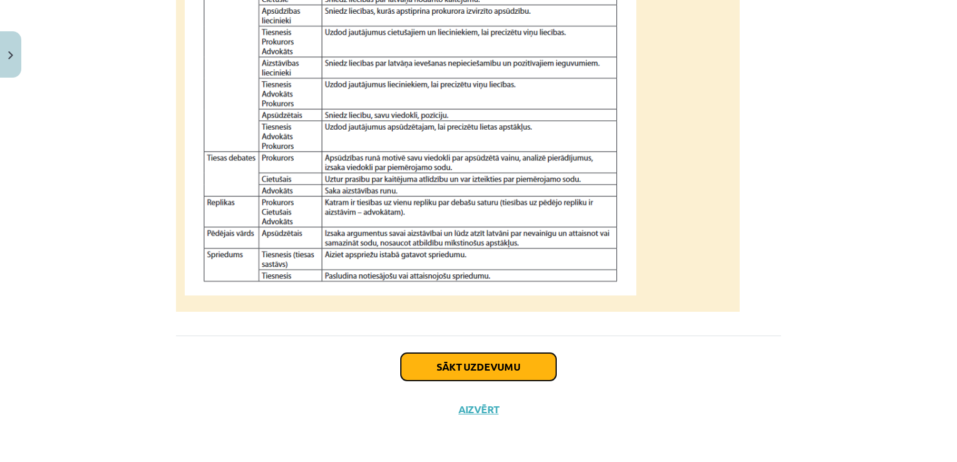
click at [476, 363] on button "Sākt uzdevumu" at bounding box center [478, 367] width 155 height 28
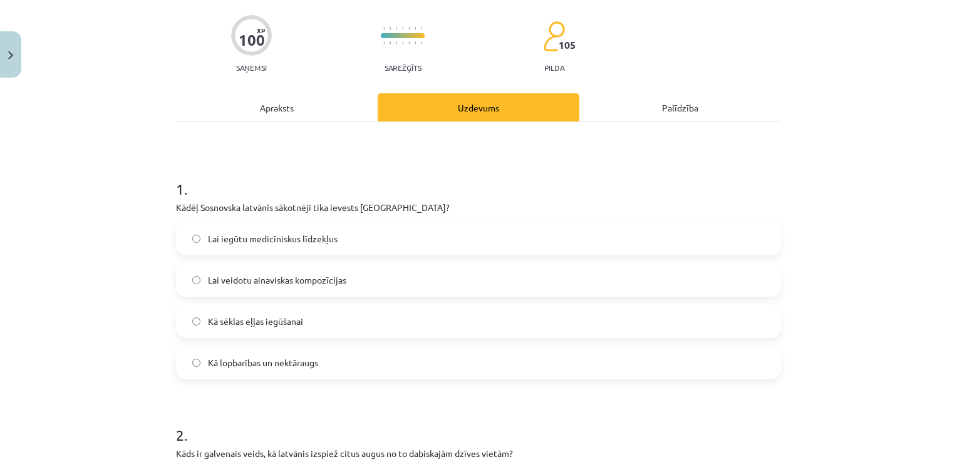
scroll to position [90, 0]
click at [309, 369] on span "Kā lopbarības un nektāraugs" at bounding box center [263, 363] width 110 height 13
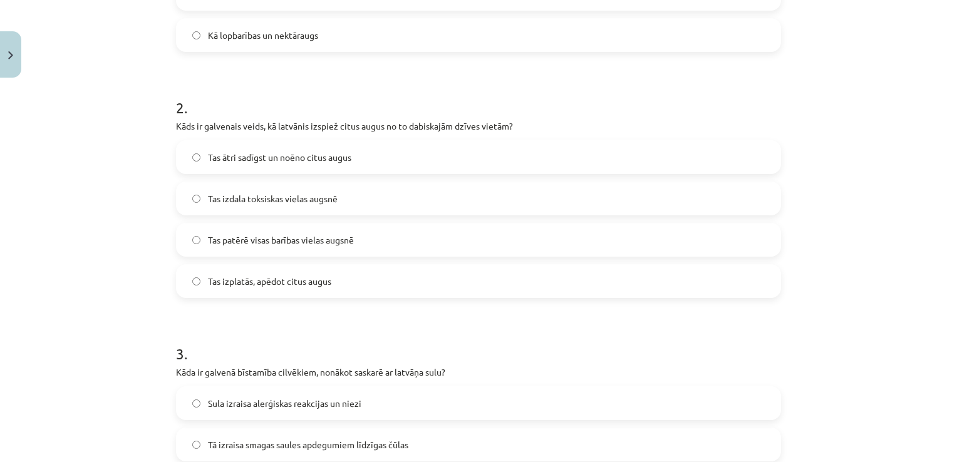
scroll to position [418, 0]
click at [386, 158] on label "Tas ātri sadīgst un noēno citus augus" at bounding box center [478, 156] width 602 height 31
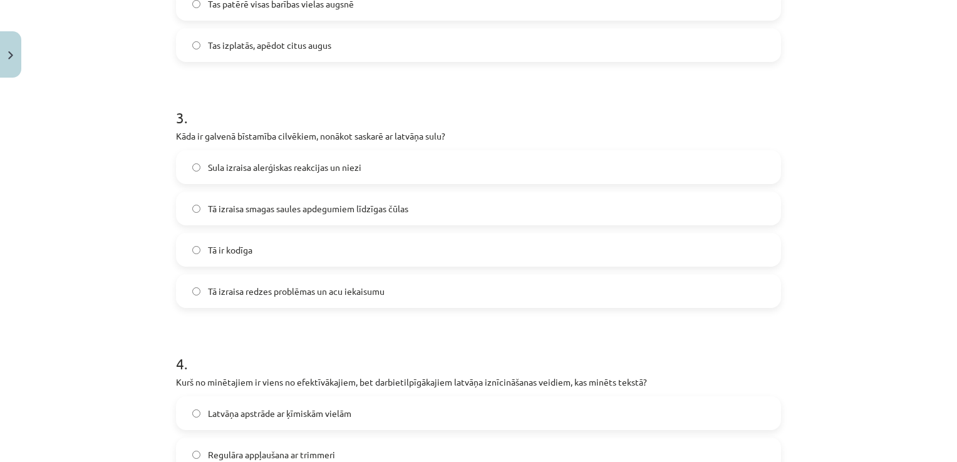
scroll to position [653, 0]
click at [326, 182] on label "Sula izraisa alerģiskas reakcijas un niezi" at bounding box center [478, 168] width 602 height 31
click at [333, 221] on label "Tā izraisa smagas saules apdegumiem līdzīgas čūlas" at bounding box center [478, 209] width 602 height 31
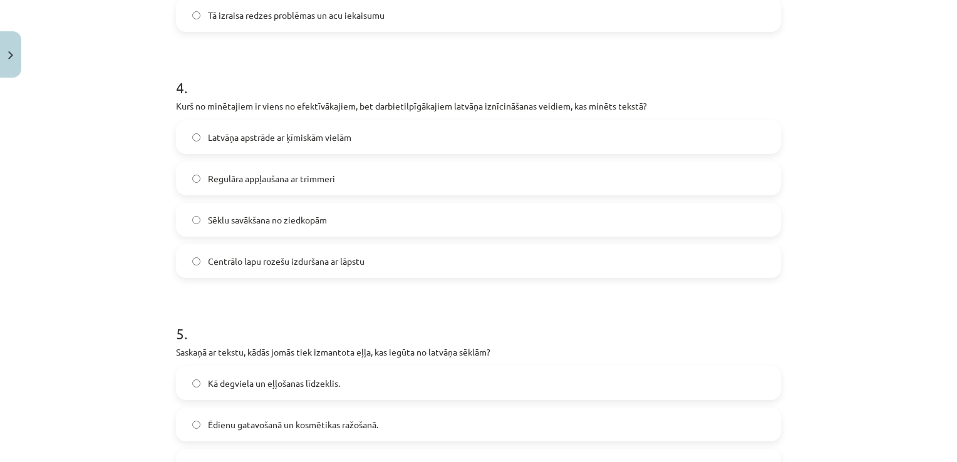
scroll to position [931, 0]
click at [317, 263] on span "Centrālo lapu rozešu izduršana ar lāpstu" at bounding box center [286, 260] width 157 height 13
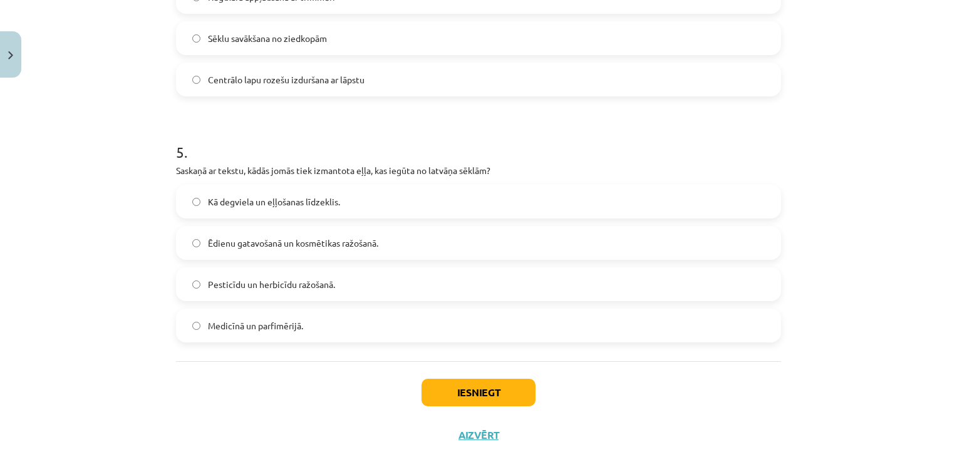
scroll to position [1116, 0]
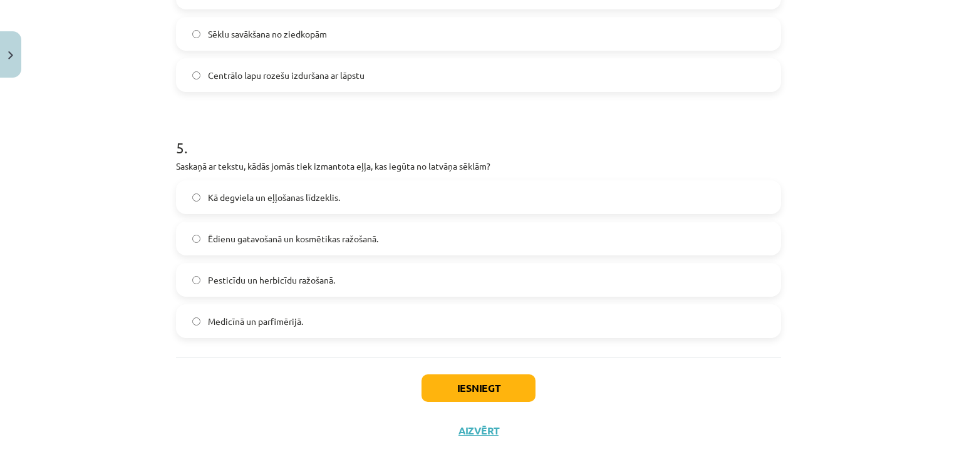
click at [303, 311] on label "Medicīnā un parfimērijā." at bounding box center [478, 321] width 602 height 31
click at [463, 384] on button "Iesniegt" at bounding box center [478, 388] width 114 height 28
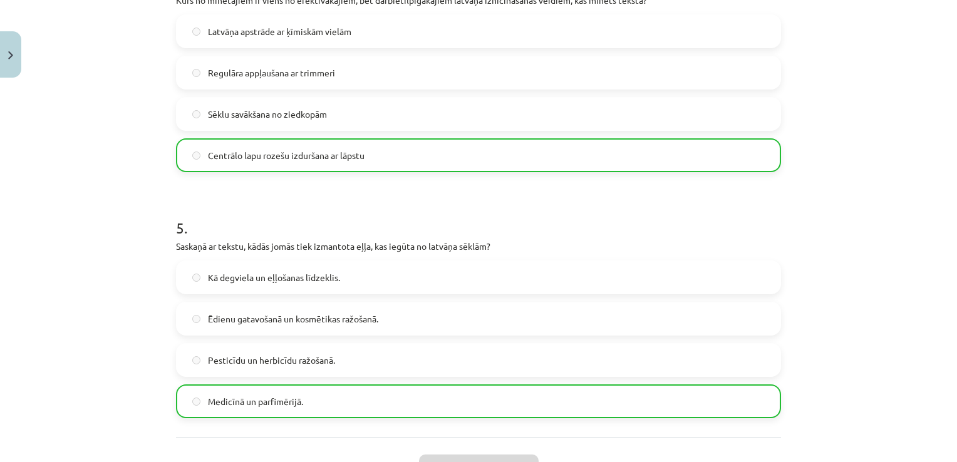
scroll to position [1176, 0]
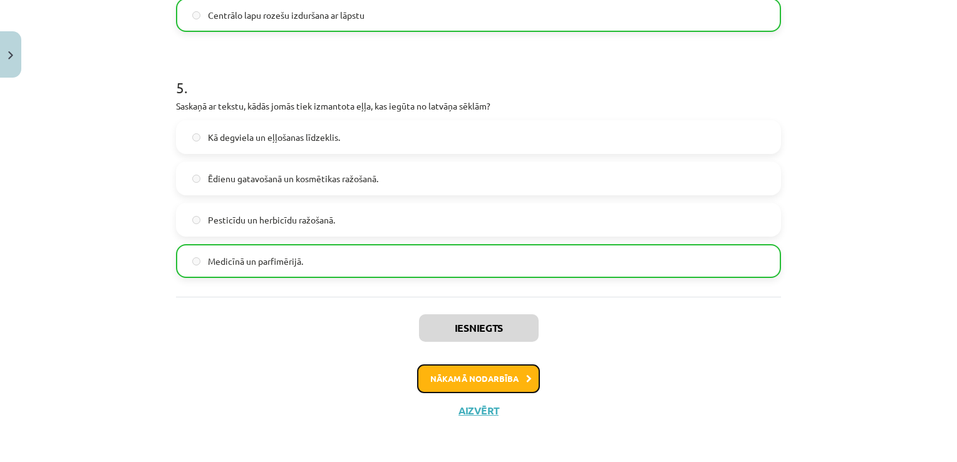
click at [495, 374] on button "Nākamā nodarbība" at bounding box center [478, 378] width 123 height 29
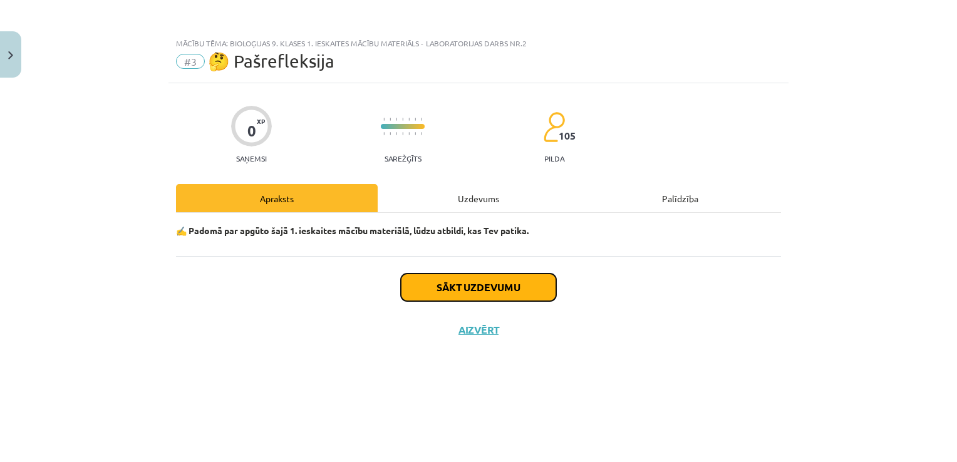
click at [510, 290] on button "Sākt uzdevumu" at bounding box center [478, 288] width 155 height 28
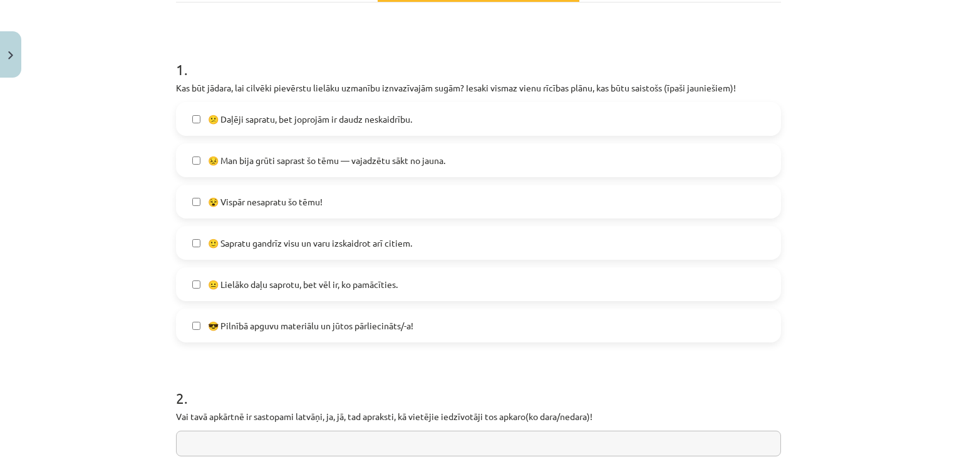
scroll to position [218, 0]
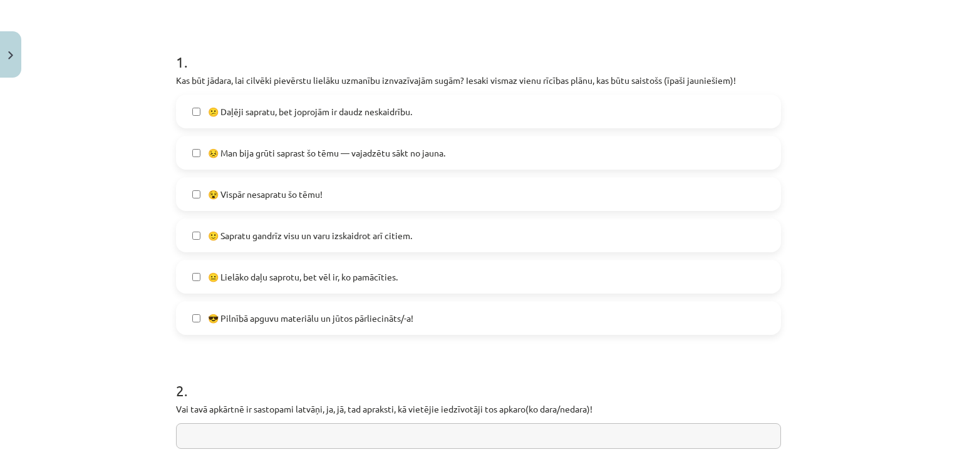
click at [378, 237] on span "🙂 Sapratu gandrīz visu un varu izskaidrot arī citiem." at bounding box center [310, 235] width 204 height 13
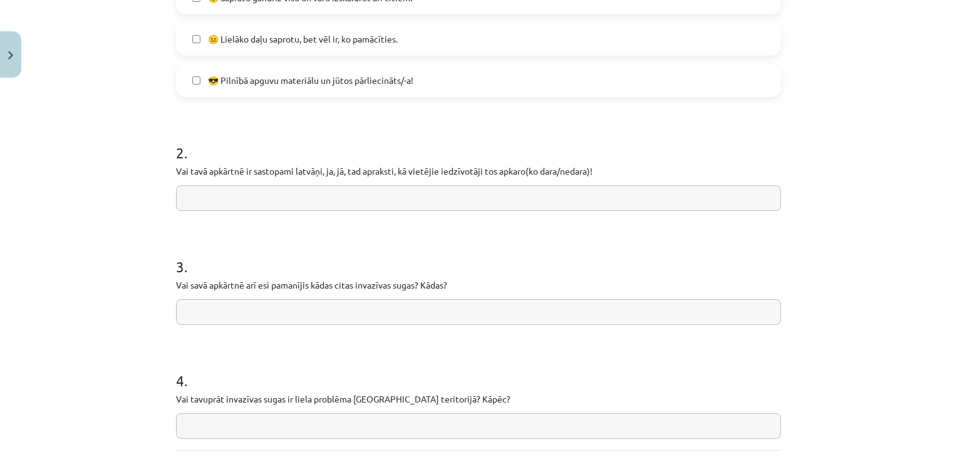
scroll to position [458, 0]
click at [423, 194] on input "text" at bounding box center [478, 196] width 605 height 26
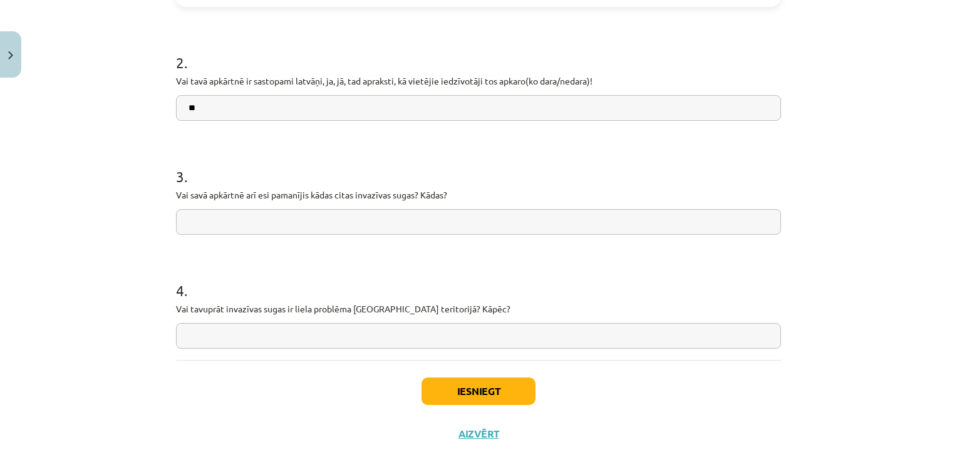
scroll to position [547, 0]
type input "**"
click at [398, 227] on input "text" at bounding box center [478, 221] width 605 height 26
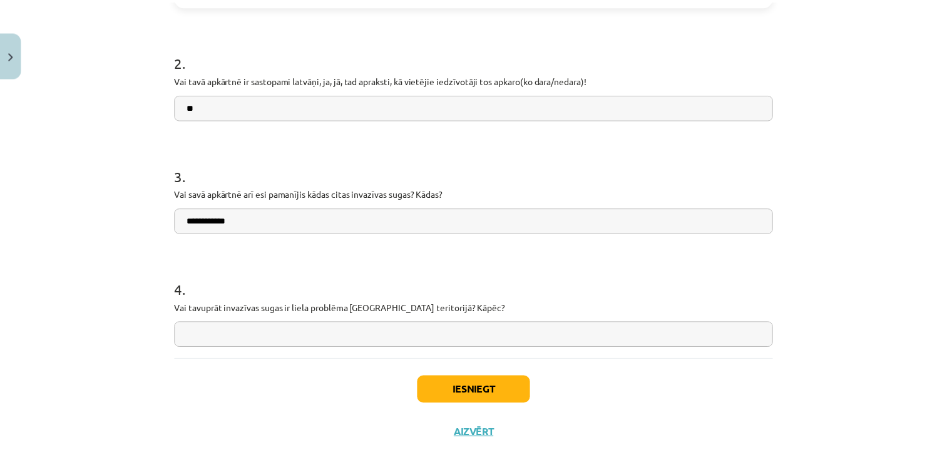
scroll to position [570, 0]
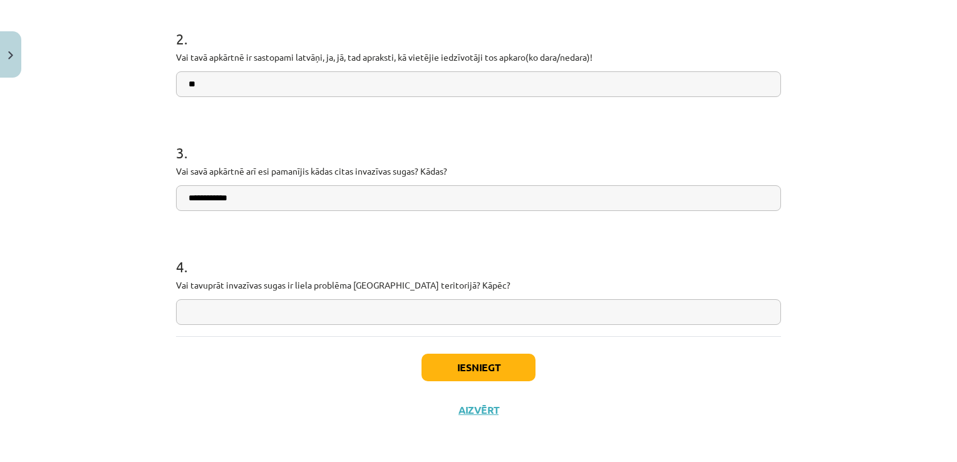
click at [221, 200] on input "**********" at bounding box center [478, 198] width 605 height 26
click at [240, 195] on input "**********" at bounding box center [478, 198] width 605 height 26
type input "**********"
click at [244, 312] on input "text" at bounding box center [478, 312] width 605 height 26
type input "******"
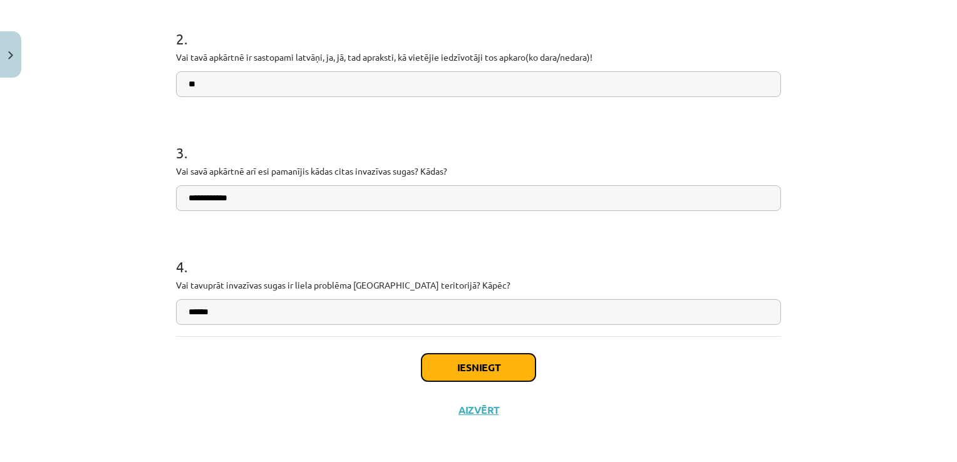
click at [505, 365] on button "Iesniegt" at bounding box center [478, 368] width 114 height 28
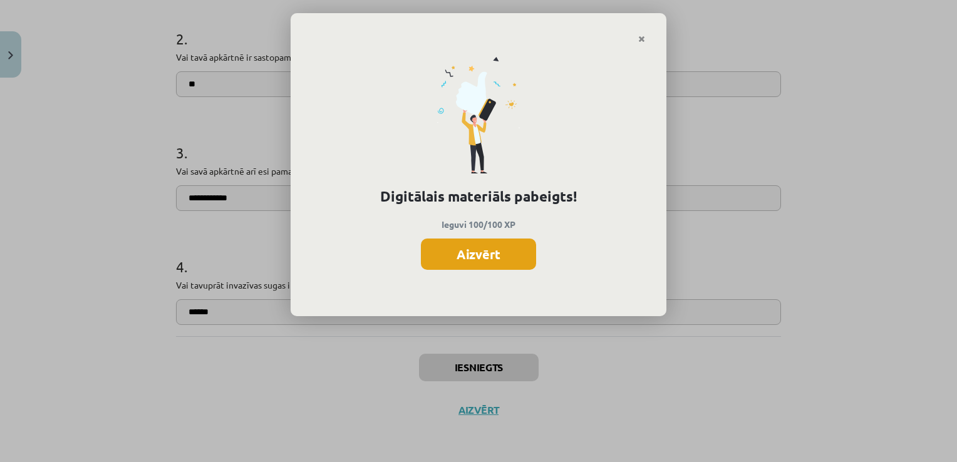
click at [483, 257] on button "Aizvērt" at bounding box center [478, 254] width 115 height 31
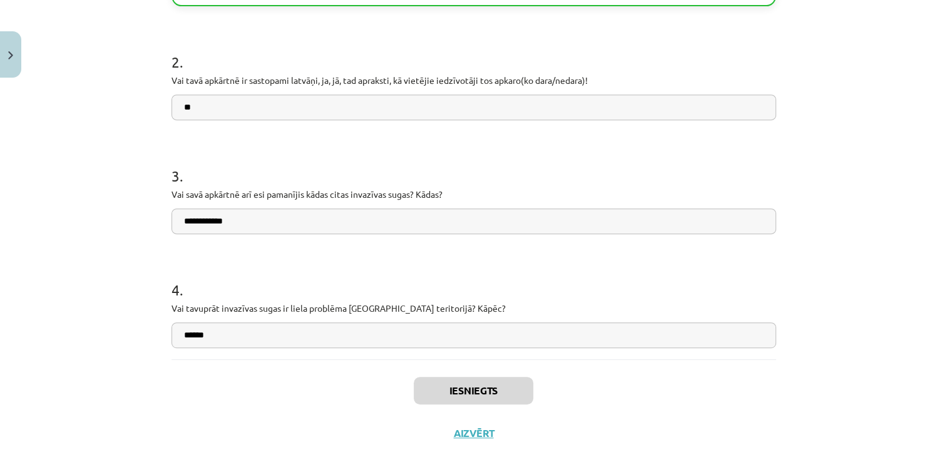
scroll to position [545, 0]
click at [476, 437] on button "Aizvērt" at bounding box center [474, 435] width 48 height 13
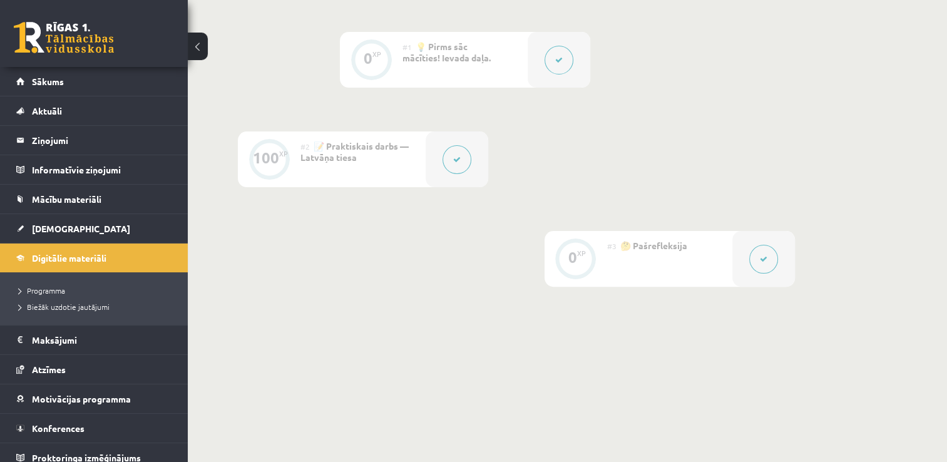
scroll to position [307, 0]
click at [87, 252] on span "Digitālie materiāli" at bounding box center [69, 257] width 75 height 11
